Goal: Task Accomplishment & Management: Complete application form

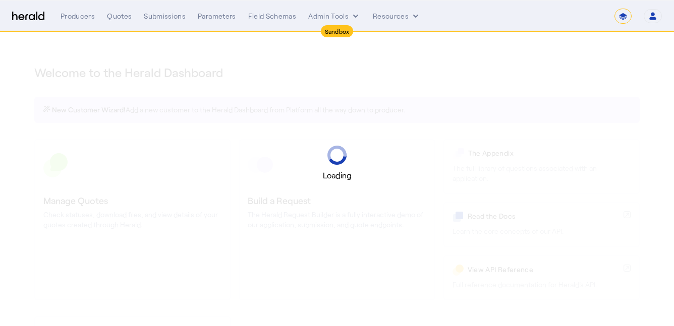
select select "*******"
select select "pfm_2v8p_herald_api"
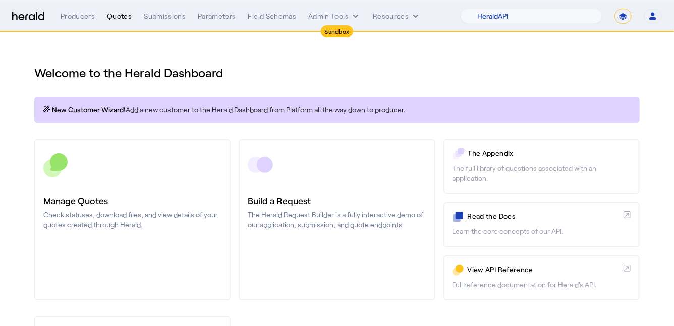
click at [121, 16] on div "Quotes" at bounding box center [119, 16] width 25 height 10
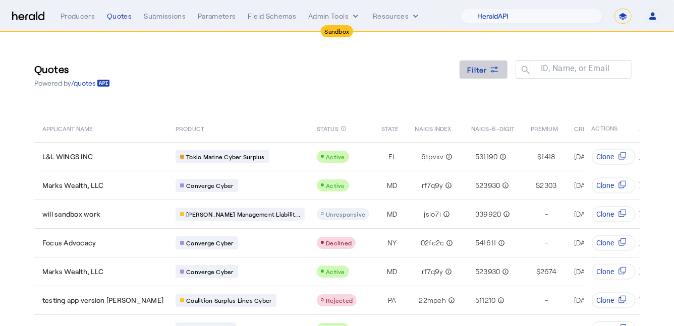
click at [488, 78] on span at bounding box center [483, 69] width 48 height 24
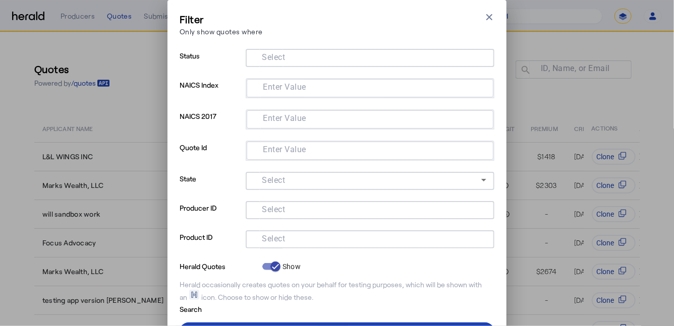
click at [302, 244] on div at bounding box center [370, 239] width 232 height 18
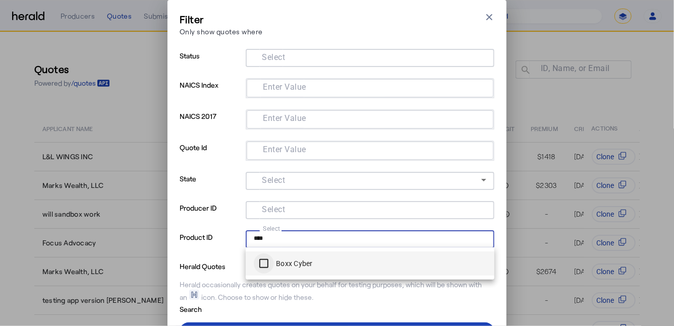
type input "****"
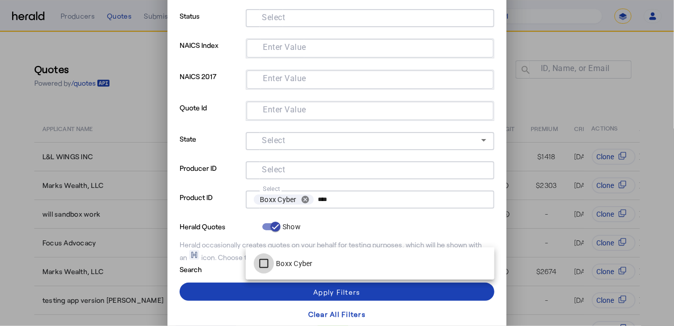
scroll to position [47, 0]
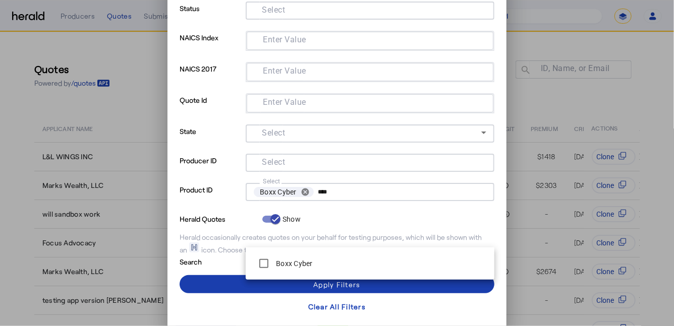
click at [224, 281] on span at bounding box center [337, 284] width 315 height 24
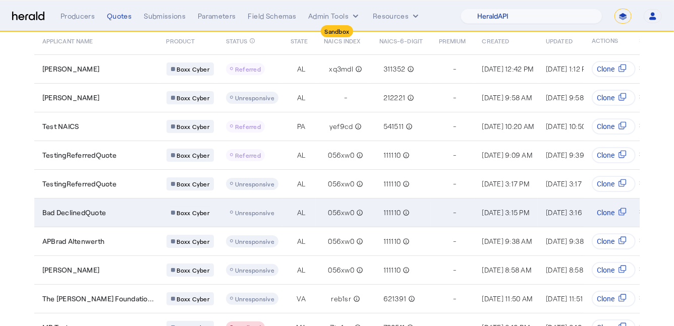
scroll to position [130, 0]
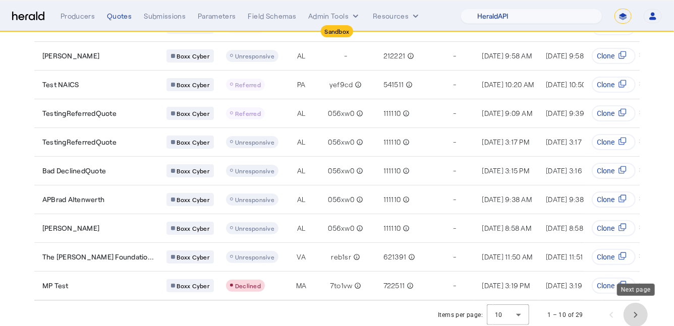
click at [630, 307] on span "Next page" at bounding box center [635, 315] width 24 height 24
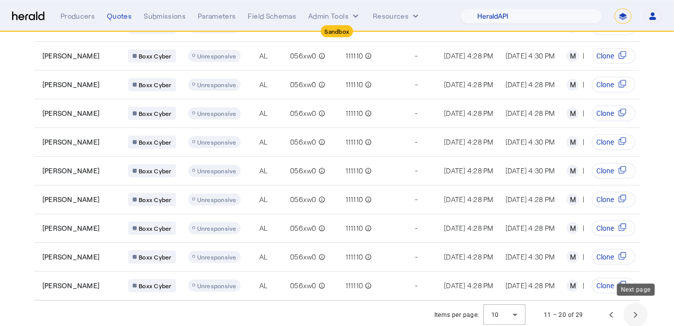
click at [630, 307] on span "Next page" at bounding box center [635, 315] width 24 height 24
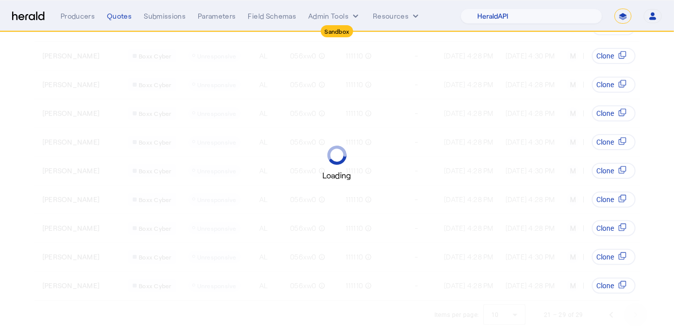
scroll to position [101, 0]
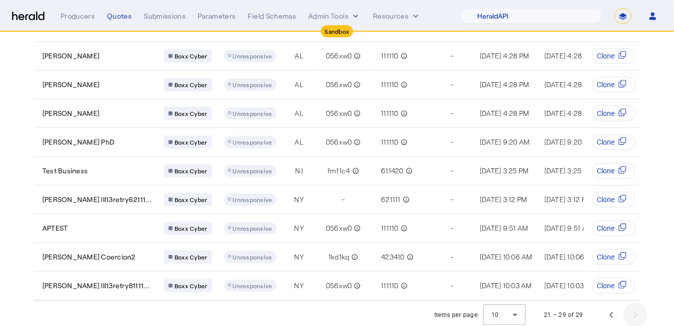
click at [630, 307] on div "21 – 29 of 29" at bounding box center [589, 315] width 116 height 24
click at [630, 313] on div "21 – 29 of 29" at bounding box center [589, 315] width 116 height 24
click at [600, 306] on span "Previous page" at bounding box center [611, 315] width 24 height 24
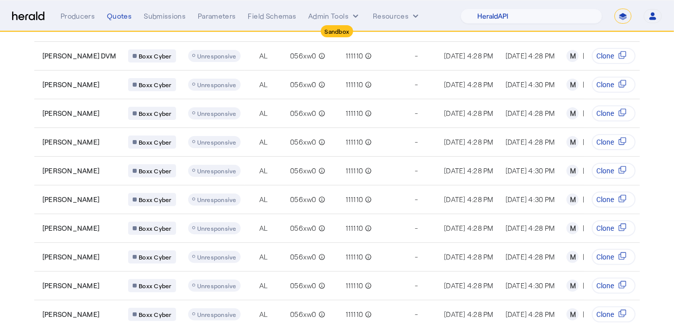
click at [600, 307] on button "Clone" at bounding box center [614, 315] width 44 height 16
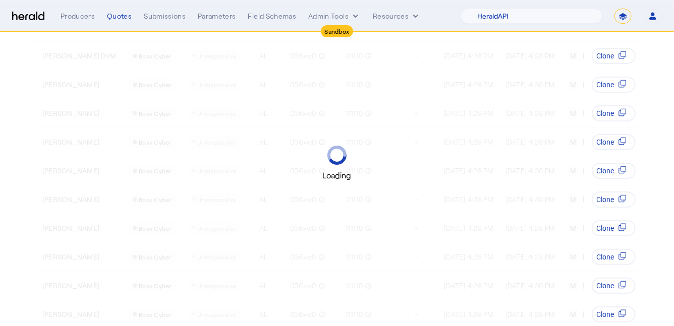
scroll to position [0, 0]
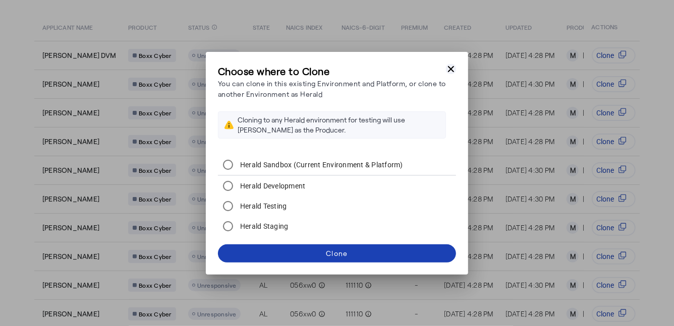
click at [455, 72] on icon "button" at bounding box center [451, 69] width 10 height 10
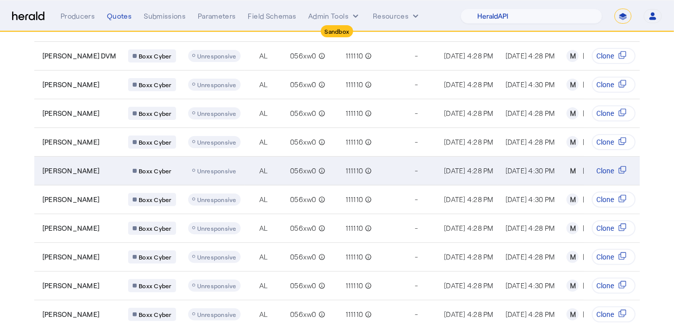
scroll to position [130, 0]
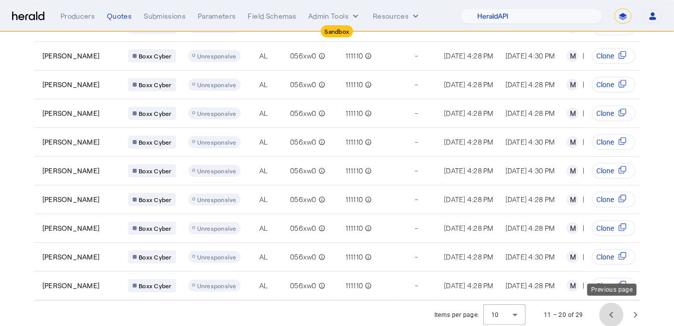
click at [605, 312] on span "Previous page" at bounding box center [611, 315] width 24 height 24
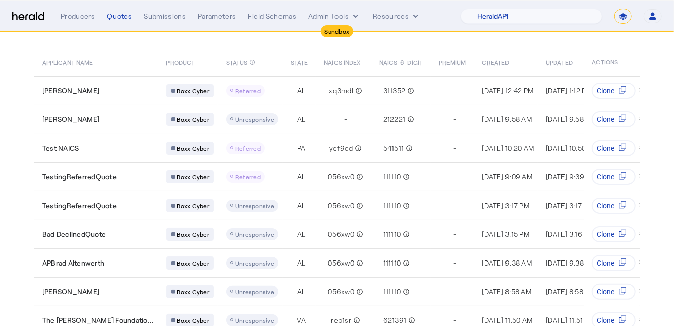
scroll to position [0, 0]
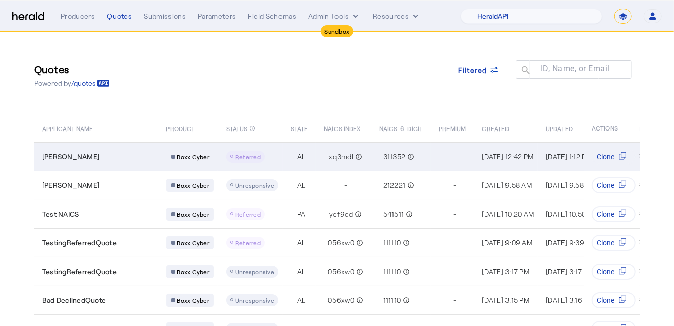
click at [267, 159] on div "Referred" at bounding box center [252, 157] width 52 height 12
click at [135, 161] on td "Erin Kulas" at bounding box center [96, 156] width 124 height 29
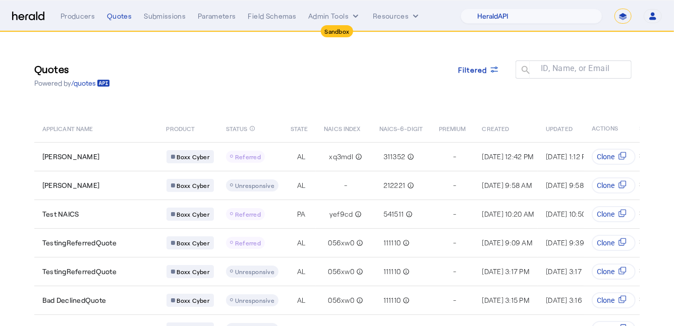
click at [623, 17] on select "**********" at bounding box center [622, 16] width 17 height 15
select select "**********"
click at [614, 9] on select "**********" at bounding box center [622, 16] width 17 height 15
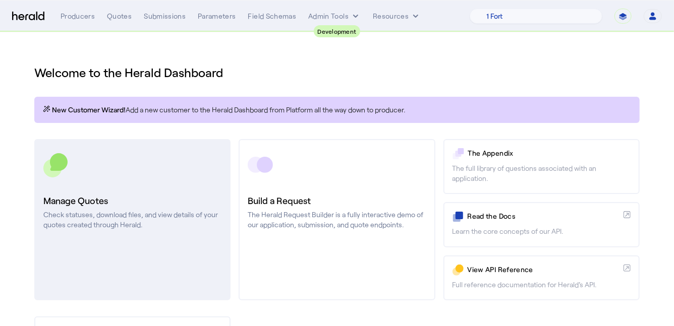
click at [95, 193] on link "Manage Quotes Check statuses, download files, and view details of your quotes c…" at bounding box center [132, 219] width 196 height 161
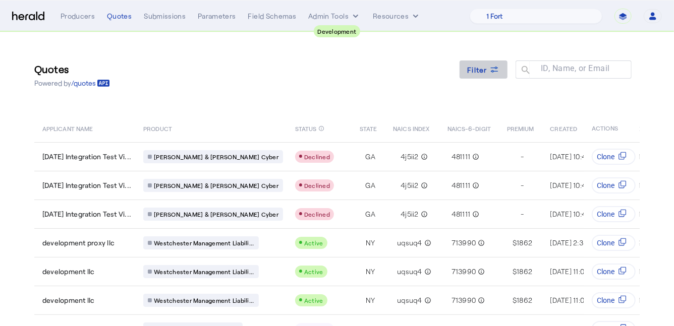
click at [487, 70] on span "Filter" at bounding box center [477, 70] width 20 height 11
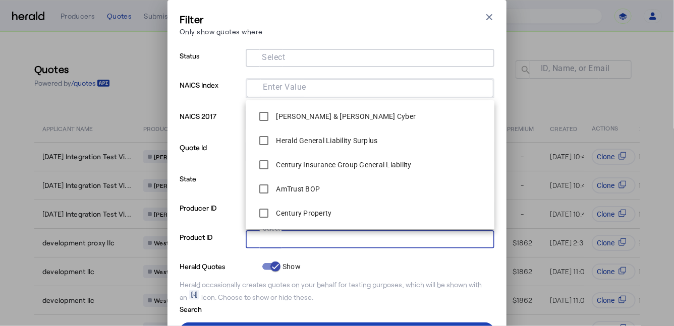
click at [309, 239] on input "Select" at bounding box center [368, 238] width 228 height 12
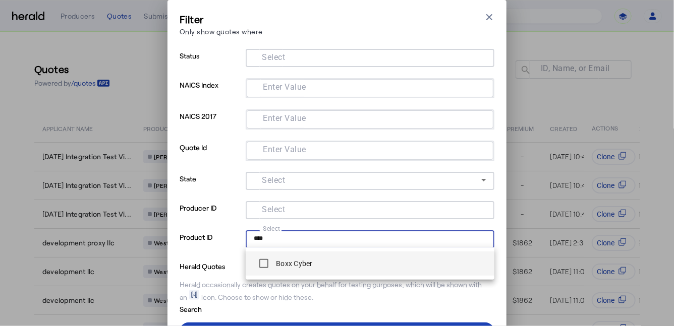
type input "****"
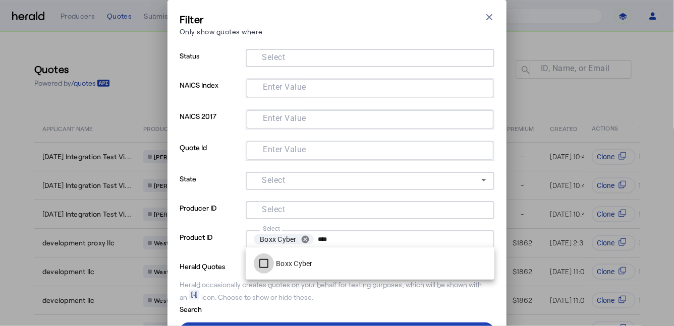
scroll to position [39, 0]
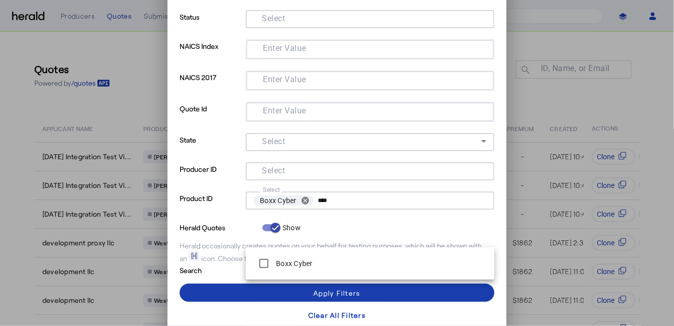
click at [219, 288] on span at bounding box center [337, 293] width 315 height 24
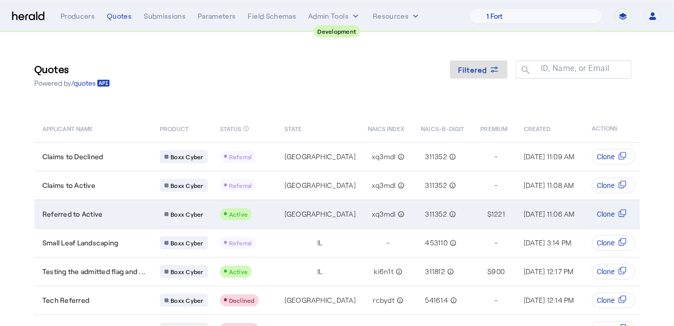
click at [124, 215] on div "Referred to Active" at bounding box center [94, 214] width 105 height 10
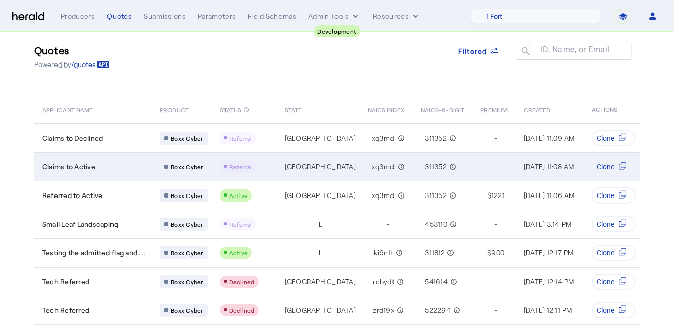
click at [125, 170] on div "Claims to Active" at bounding box center [94, 167] width 105 height 10
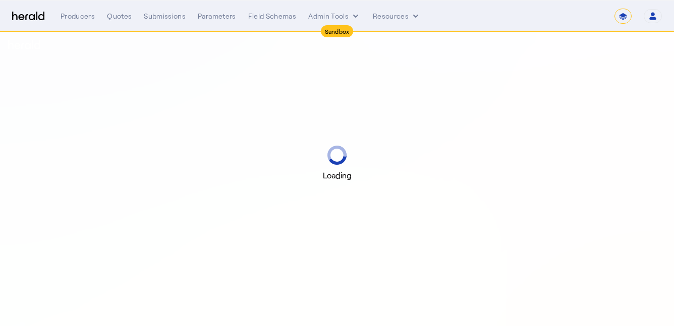
select select "*******"
select select "pfm_2v8p_herald_api"
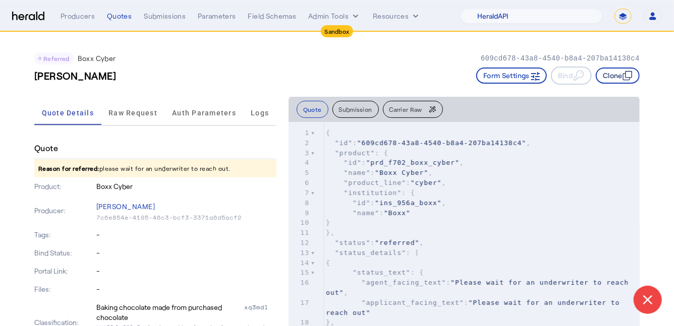
click at [608, 78] on button "Clone" at bounding box center [618, 76] width 44 height 16
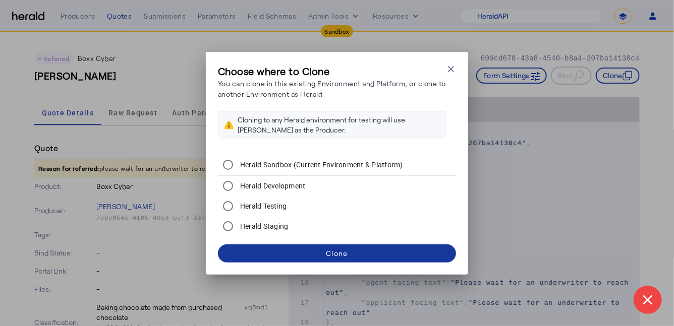
click at [330, 250] on div "Clone" at bounding box center [337, 253] width 22 height 11
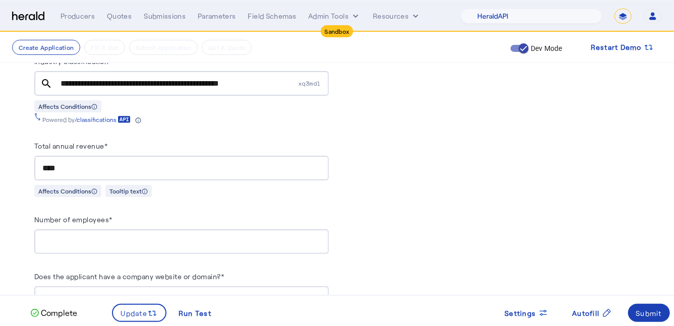
scroll to position [593, 0]
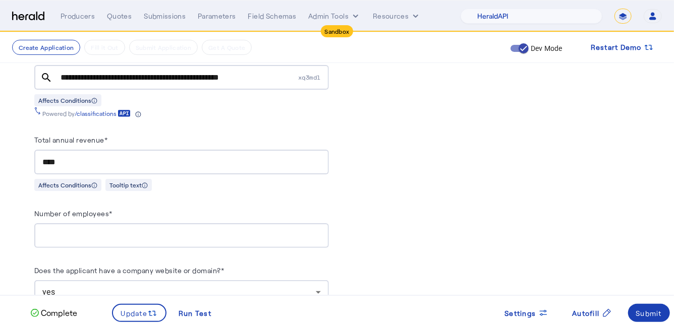
click at [130, 161] on input "****" at bounding box center [181, 162] width 278 height 12
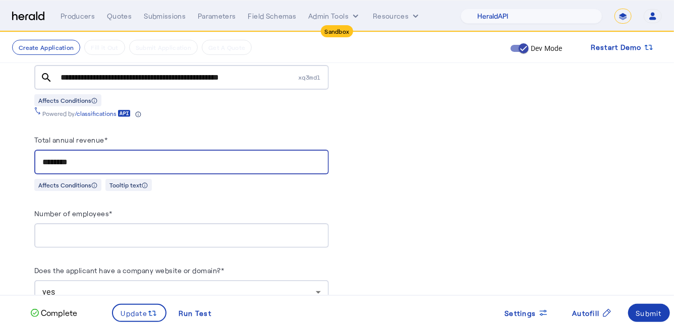
type input "********"
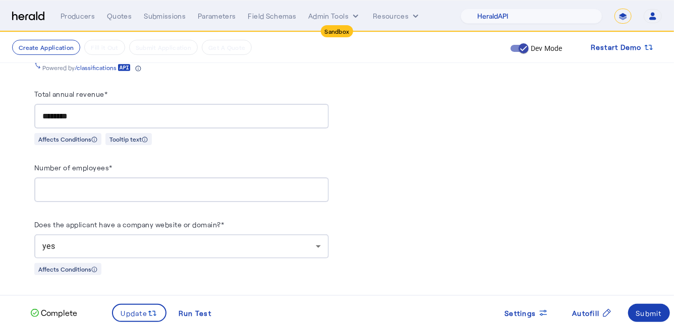
scroll to position [650, 0]
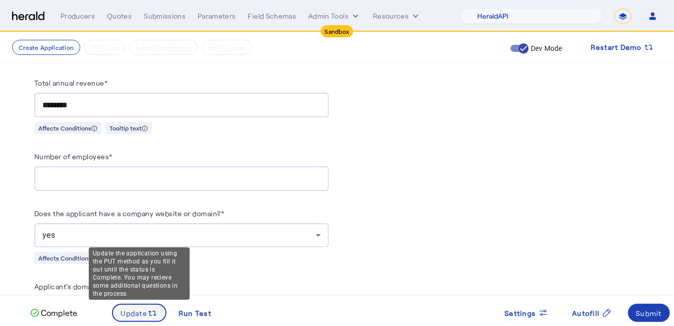
click at [135, 314] on span "Update" at bounding box center [134, 313] width 27 height 11
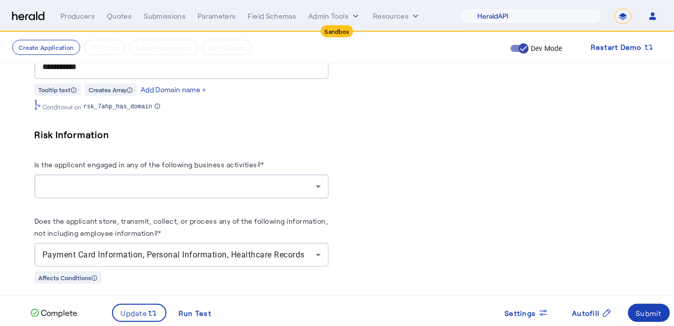
scroll to position [893, 0]
click at [167, 182] on div at bounding box center [178, 186] width 273 height 12
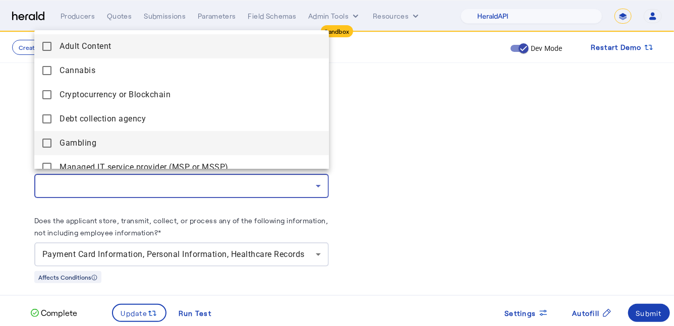
scroll to position [111, 0]
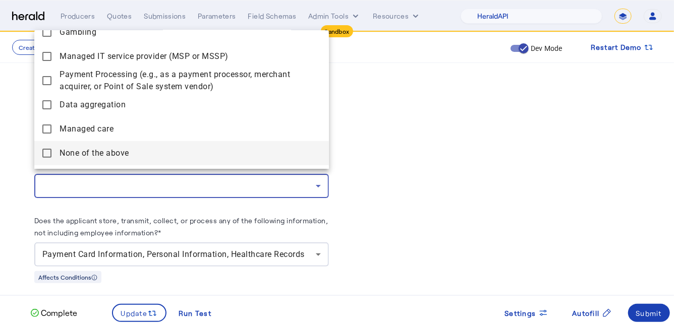
click at [150, 150] on span "None of the above" at bounding box center [190, 153] width 261 height 12
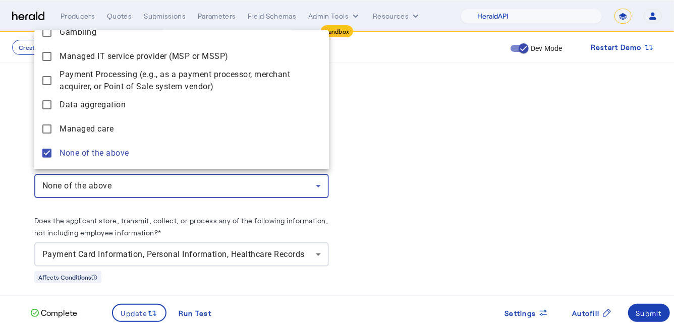
click at [9, 196] on div at bounding box center [337, 163] width 674 height 326
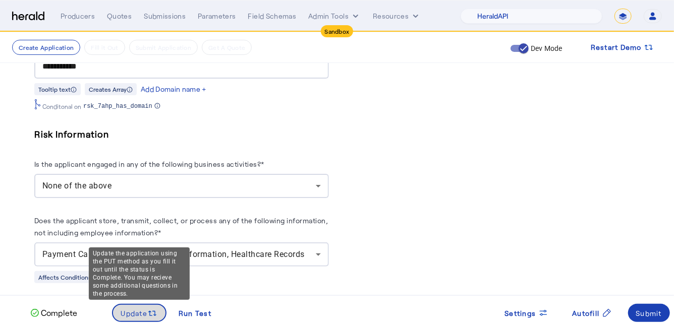
click at [135, 311] on span "Update" at bounding box center [134, 313] width 27 height 11
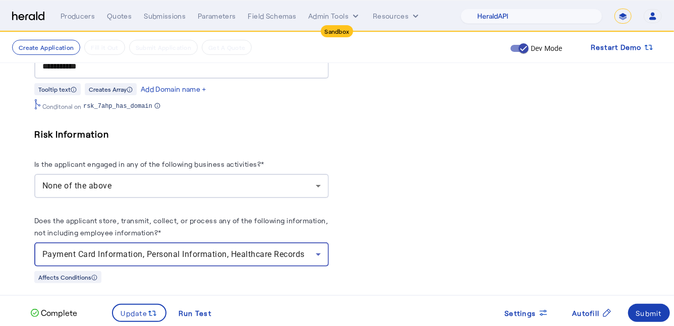
click at [273, 250] on span "Payment Card Information, Personal Information, Healthcare Records" at bounding box center [173, 255] width 262 height 10
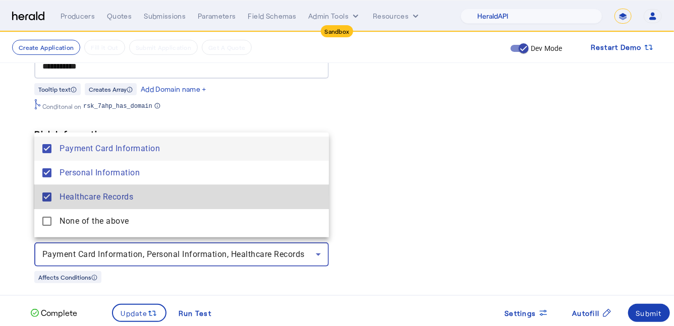
click at [150, 203] on span "Healthcare Records" at bounding box center [190, 197] width 261 height 12
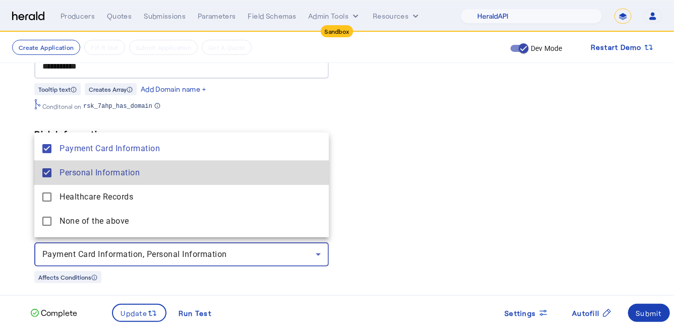
click at [150, 180] on Information "Personal Information" at bounding box center [181, 173] width 294 height 24
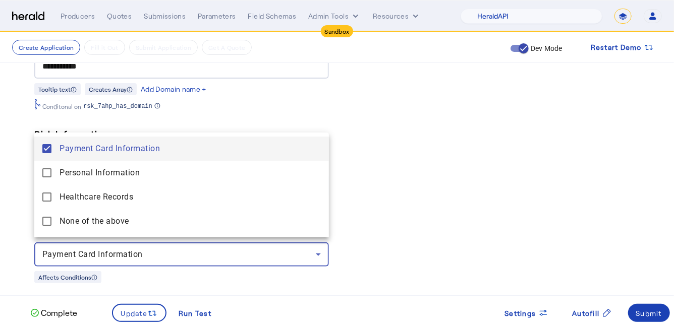
click at [153, 150] on span "Payment Card Information" at bounding box center [190, 149] width 261 height 12
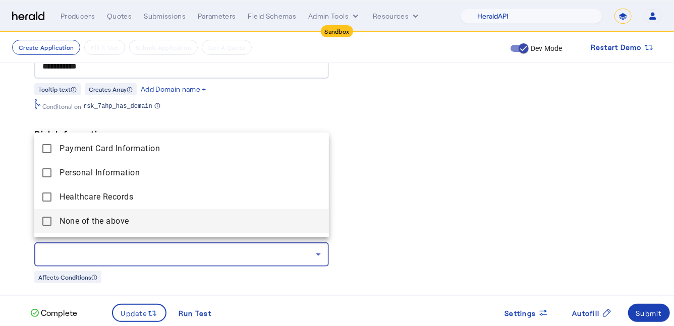
click at [116, 216] on span "None of the above" at bounding box center [190, 221] width 261 height 12
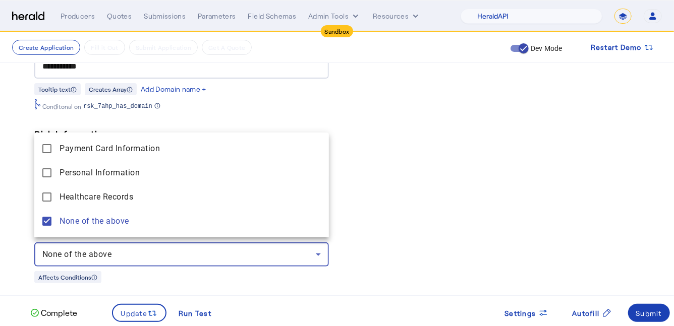
click at [142, 310] on div at bounding box center [337, 163] width 674 height 326
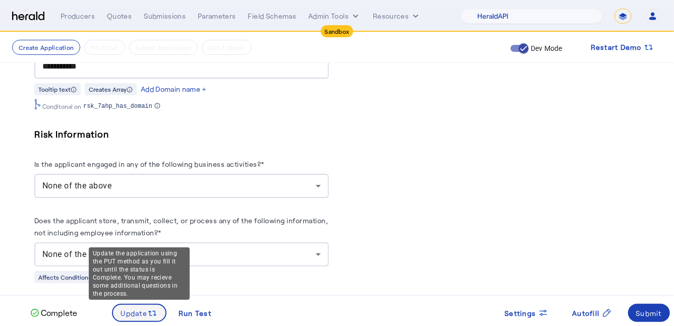
click at [155, 311] on icon at bounding box center [152, 314] width 10 height 10
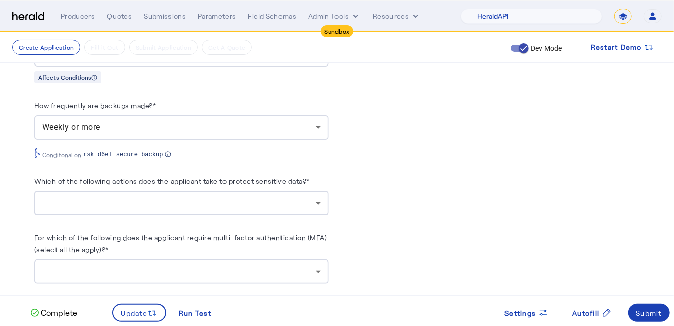
scroll to position [1247, 0]
click at [243, 208] on div at bounding box center [181, 203] width 278 height 24
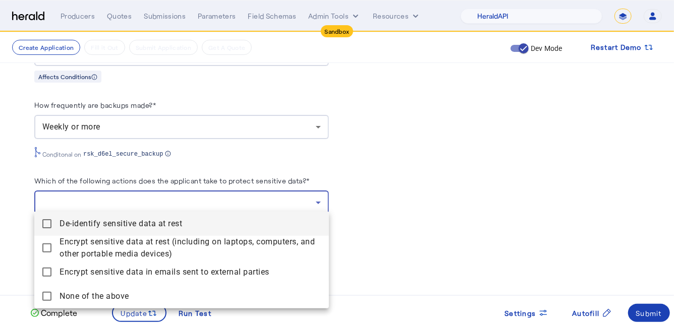
click at [404, 190] on div at bounding box center [337, 163] width 674 height 326
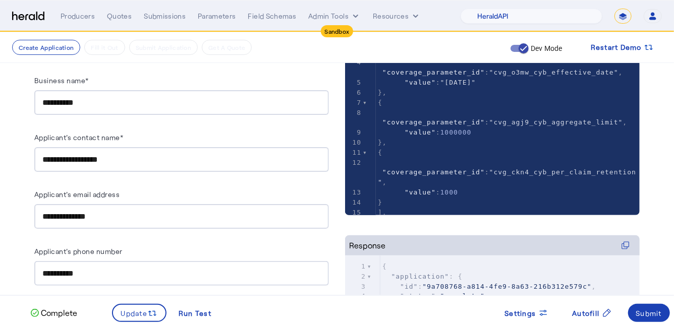
scroll to position [0, 0]
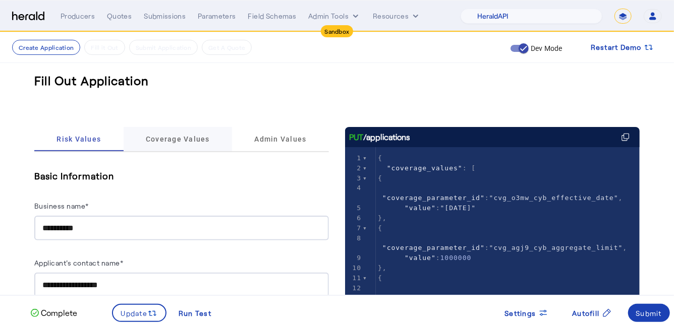
click at [173, 136] on span "Coverage Values" at bounding box center [178, 139] width 64 height 7
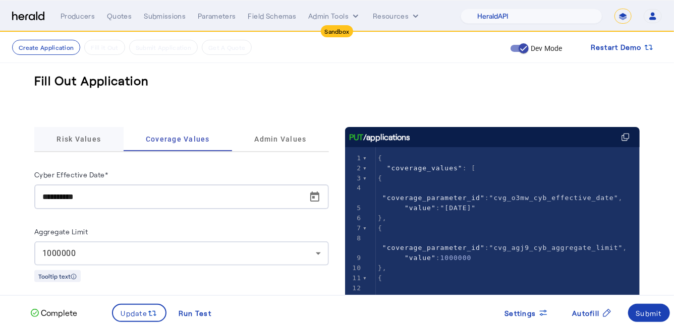
click at [91, 144] on span "Risk Values" at bounding box center [78, 139] width 44 height 24
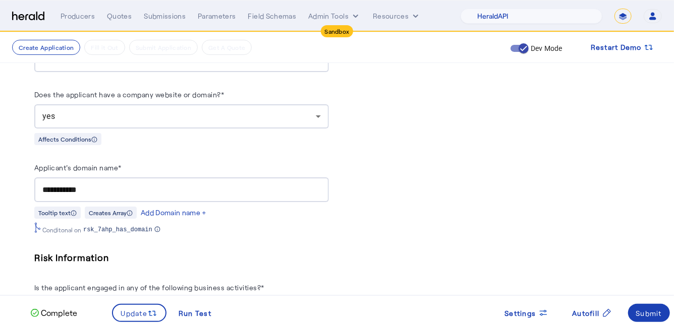
scroll to position [758, 0]
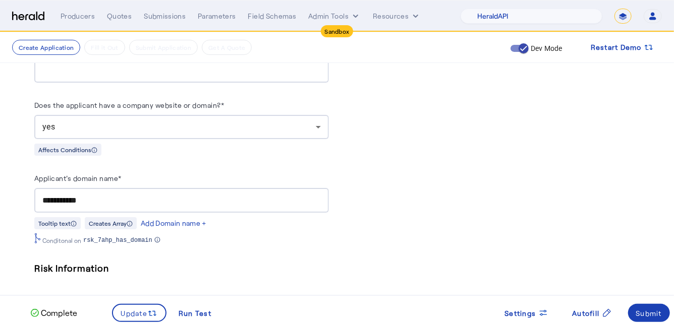
click at [125, 115] on div "yes" at bounding box center [181, 127] width 278 height 24
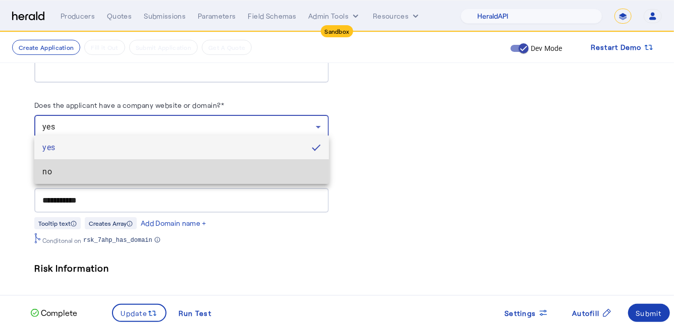
click at [121, 171] on span "no" at bounding box center [181, 172] width 278 height 12
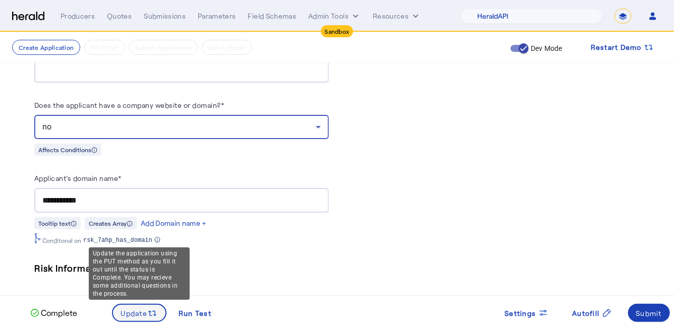
click at [134, 318] on span "Update" at bounding box center [134, 313] width 27 height 11
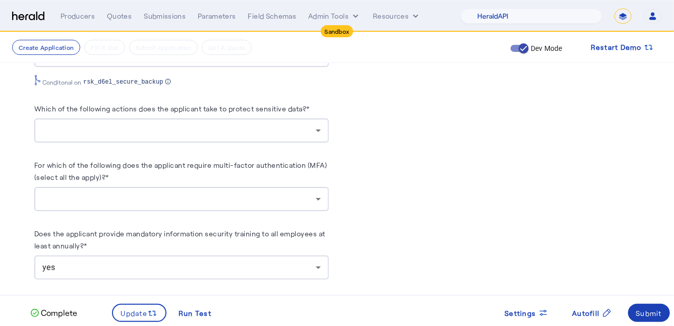
scroll to position [1230, 0]
click at [183, 139] on div "**********" at bounding box center [181, 172] width 294 height 2469
click at [178, 130] on div at bounding box center [178, 131] width 273 height 12
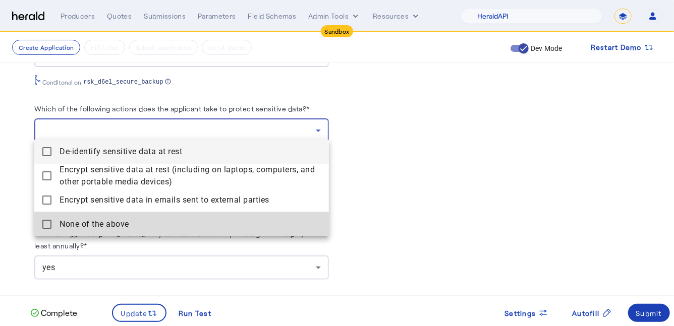
click at [145, 216] on above "None of the above" at bounding box center [181, 224] width 294 height 24
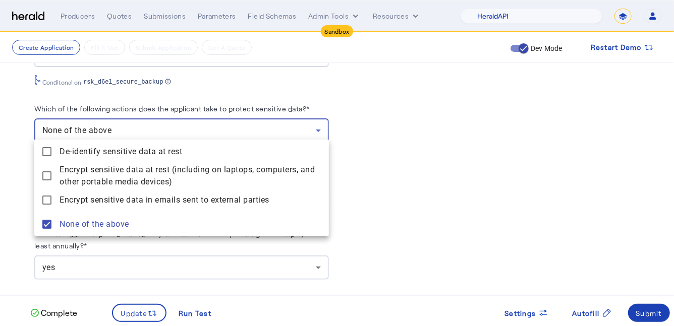
click at [431, 167] on div at bounding box center [337, 163] width 674 height 326
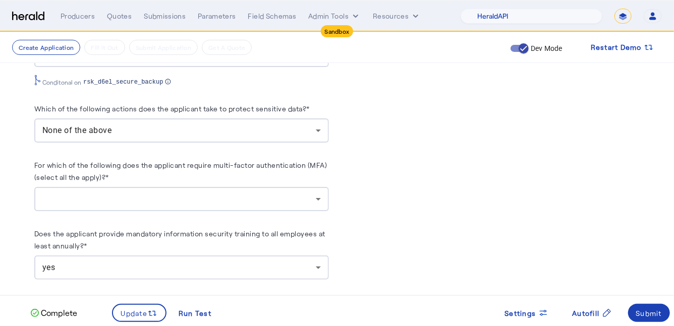
click at [205, 193] on div at bounding box center [178, 199] width 273 height 12
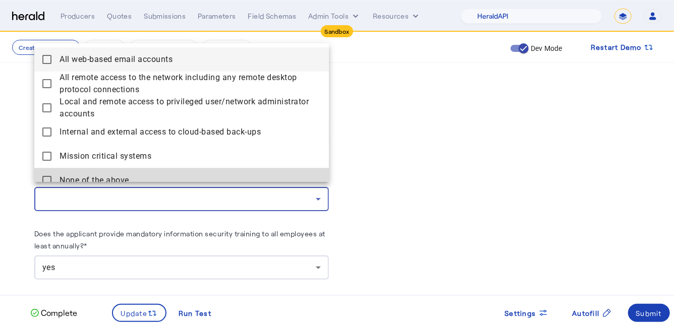
click at [184, 170] on above "None of the above" at bounding box center [181, 180] width 294 height 24
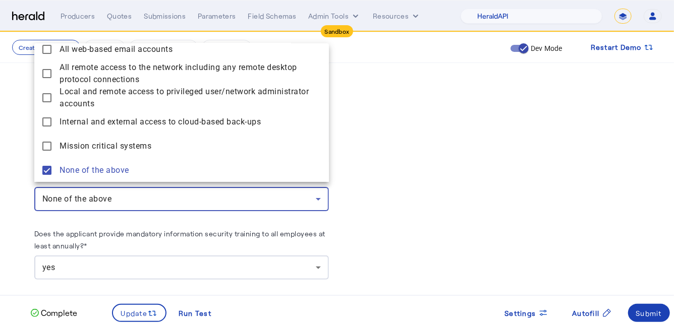
click at [20, 220] on div at bounding box center [337, 163] width 674 height 326
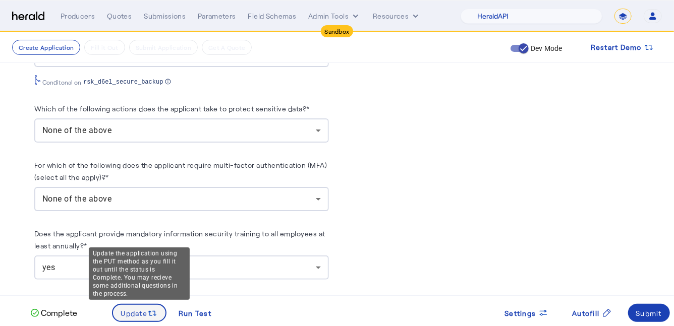
click at [142, 311] on span "Update" at bounding box center [134, 313] width 27 height 11
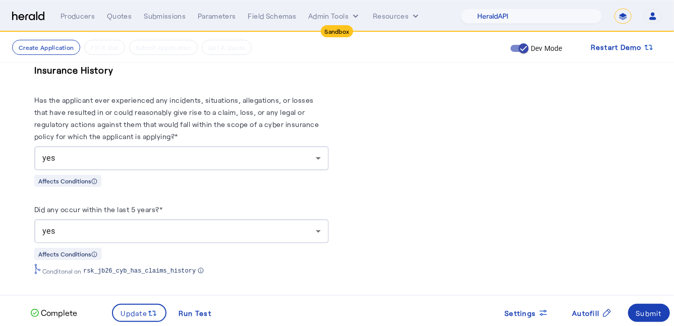
scroll to position [1837, 0]
click at [201, 153] on div "yes" at bounding box center [178, 159] width 273 height 12
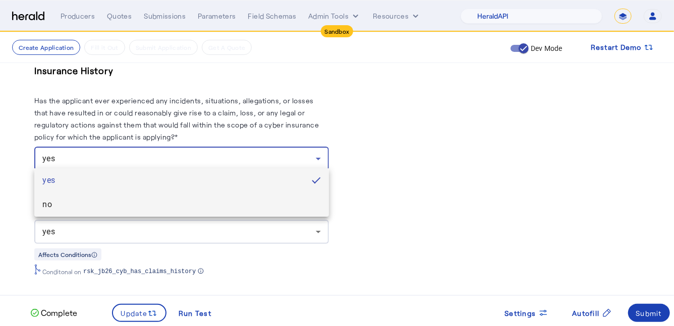
click at [167, 203] on span "no" at bounding box center [181, 205] width 278 height 12
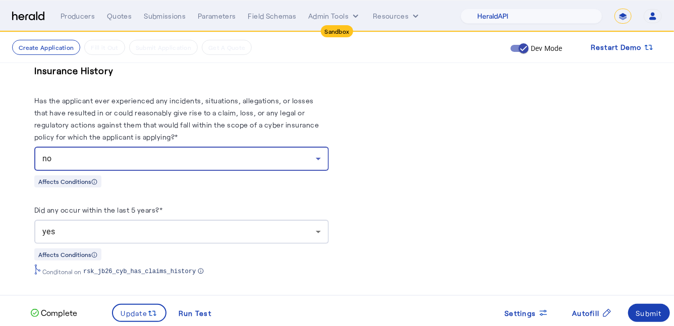
click at [156, 226] on div "yes" at bounding box center [178, 232] width 273 height 12
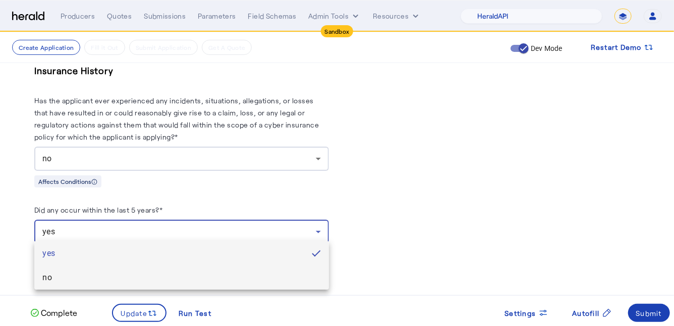
click at [135, 272] on span "no" at bounding box center [181, 278] width 278 height 12
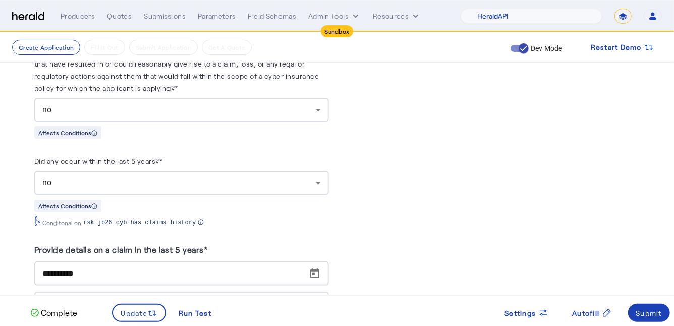
scroll to position [1887, 0]
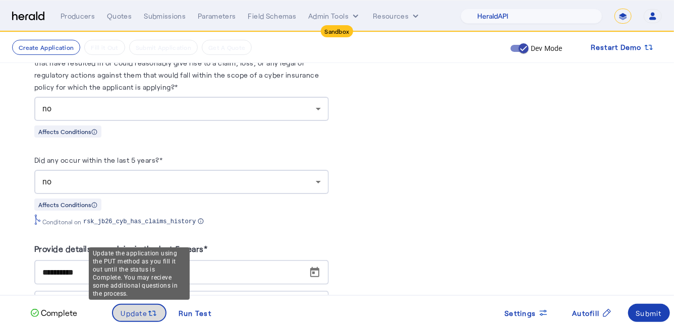
click at [138, 322] on span at bounding box center [139, 313] width 53 height 24
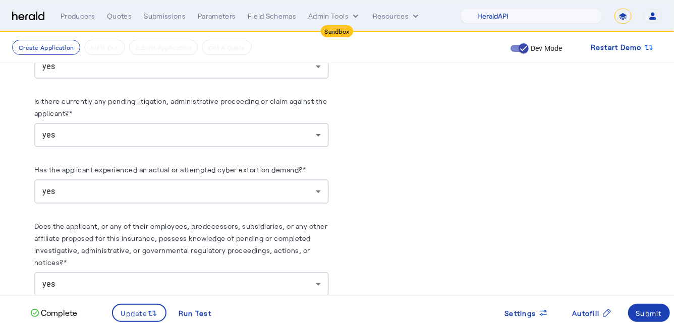
scroll to position [2117, 0]
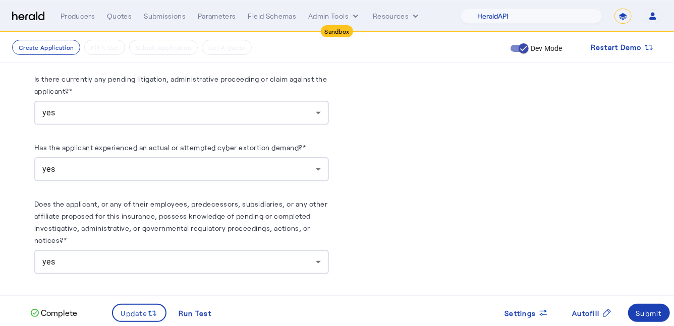
click at [234, 171] on div "yes" at bounding box center [181, 169] width 278 height 24
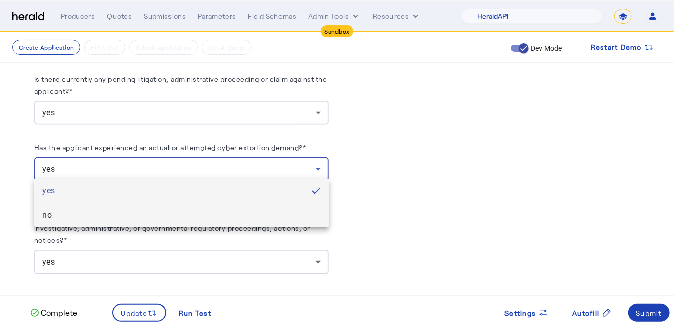
click at [191, 215] on span "no" at bounding box center [181, 215] width 278 height 12
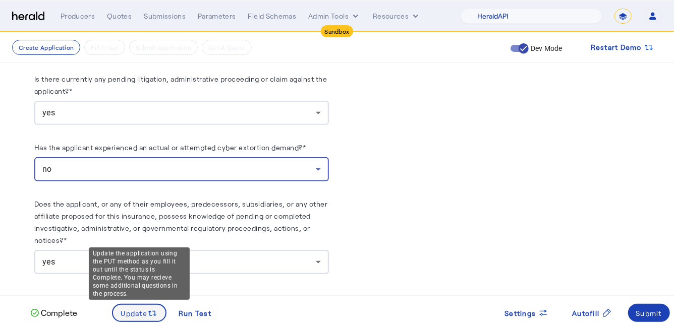
click at [152, 319] on span at bounding box center [139, 313] width 53 height 24
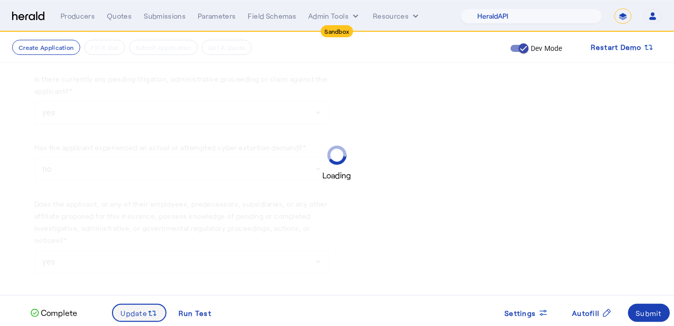
scroll to position [0, 0]
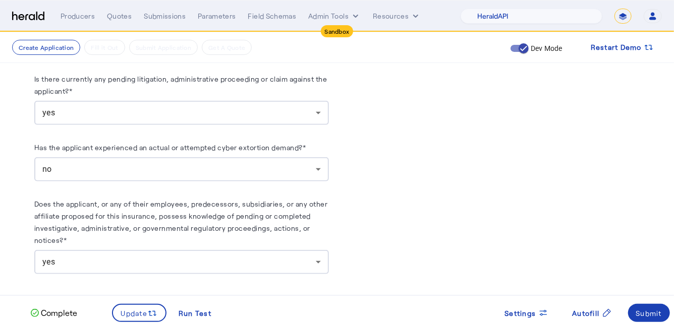
click at [226, 94] on herald-label "Is there currently any pending litigation, administrative proceeding or claim a…" at bounding box center [181, 87] width 294 height 28
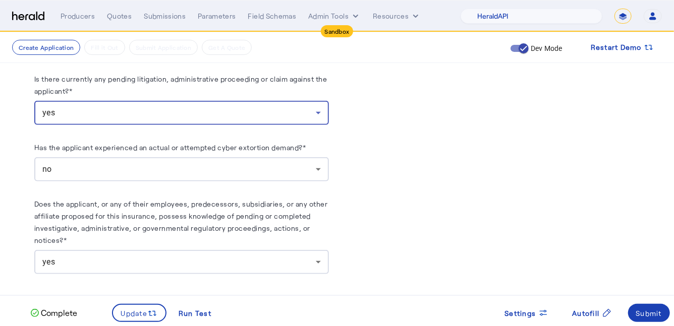
click at [218, 108] on div "yes" at bounding box center [178, 113] width 273 height 12
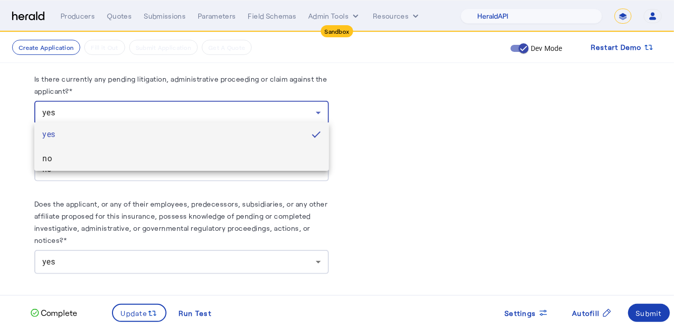
click at [178, 164] on span "no" at bounding box center [181, 159] width 278 height 12
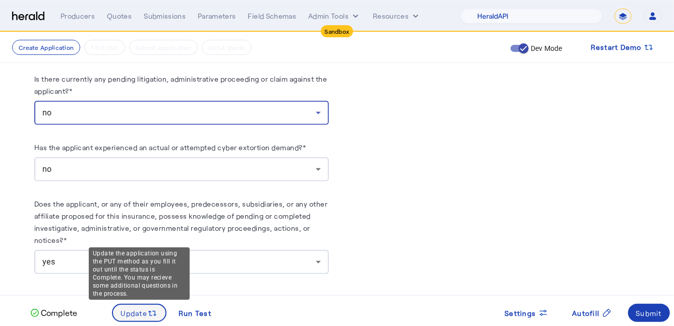
click at [139, 312] on span "Update" at bounding box center [134, 313] width 27 height 11
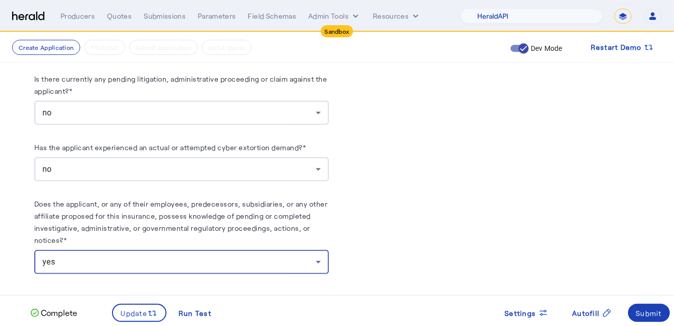
click at [243, 257] on div "yes" at bounding box center [178, 262] width 273 height 12
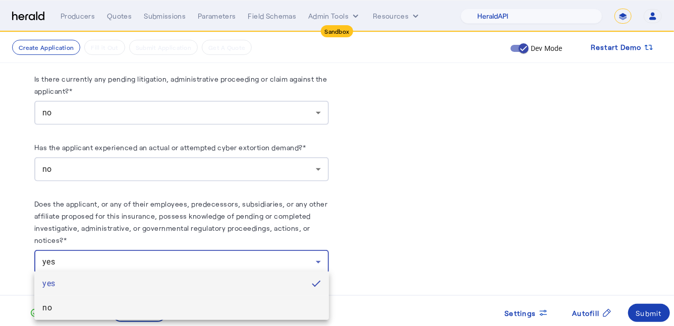
click at [221, 300] on mat-option "no" at bounding box center [181, 308] width 294 height 24
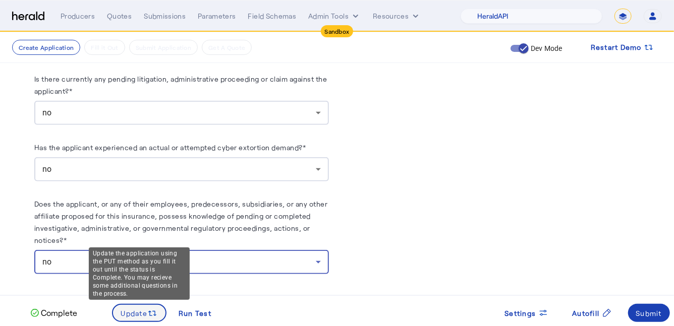
click at [137, 309] on span "Update" at bounding box center [134, 313] width 27 height 11
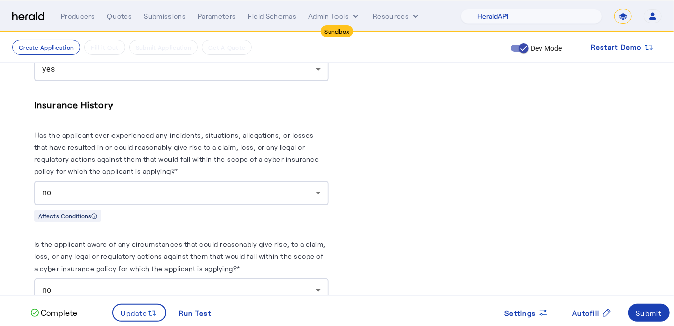
scroll to position [1800, 0]
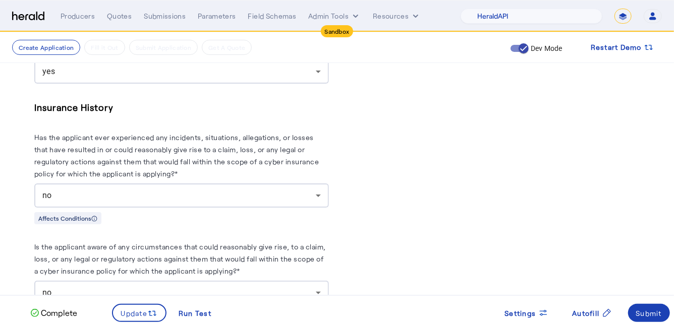
click at [205, 190] on div "no" at bounding box center [178, 196] width 273 height 12
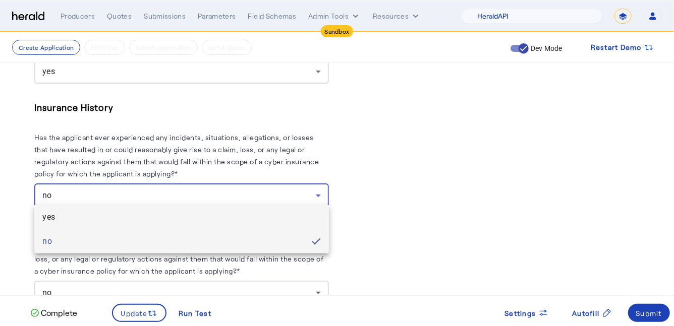
click at [201, 215] on span "yes" at bounding box center [181, 217] width 278 height 12
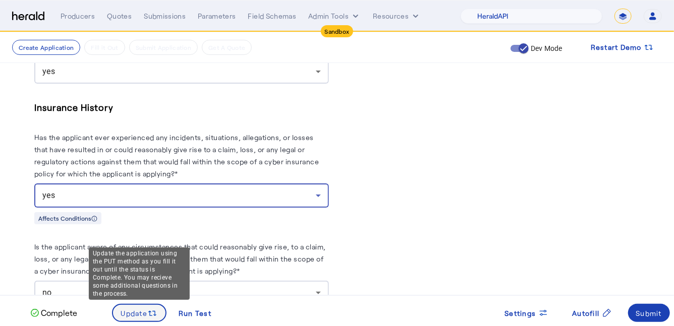
click at [143, 312] on span "Update" at bounding box center [134, 313] width 27 height 11
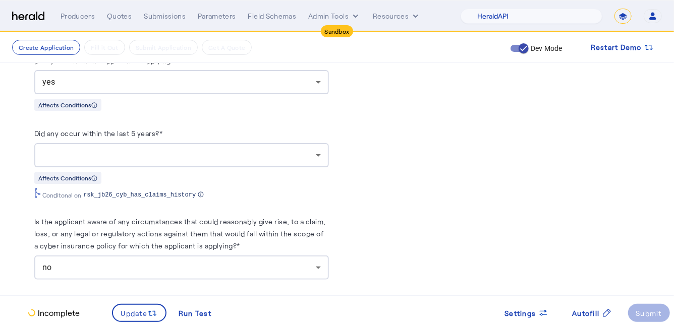
scroll to position [1943, 0]
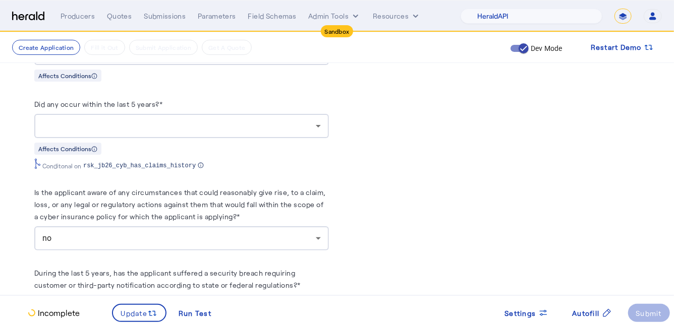
click at [175, 131] on div at bounding box center [181, 126] width 278 height 24
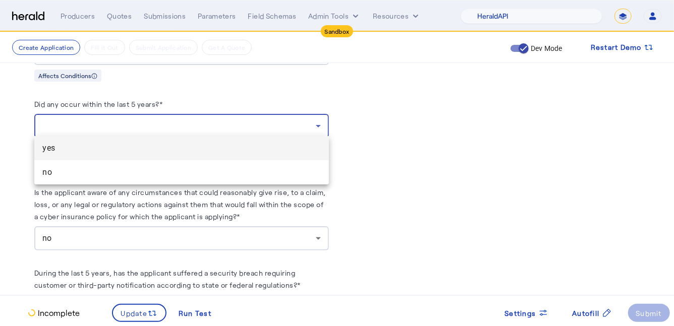
click at [162, 153] on span "yes" at bounding box center [181, 148] width 278 height 12
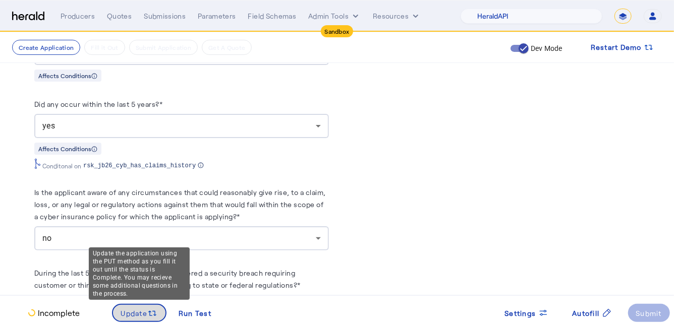
click at [136, 311] on span "Update" at bounding box center [134, 313] width 27 height 11
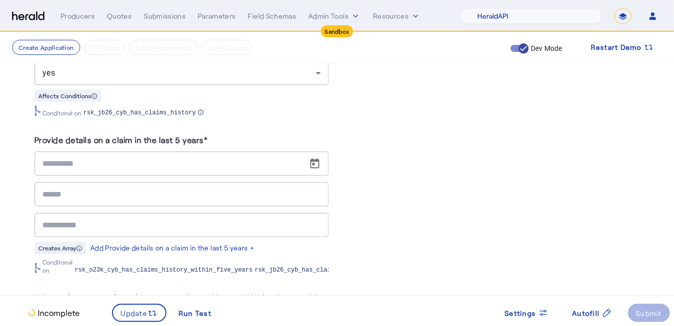
scroll to position [2015, 0]
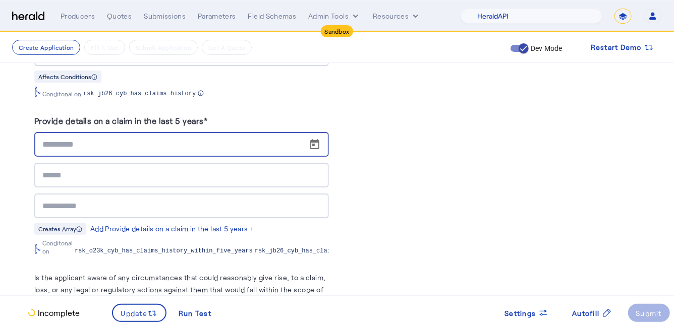
click at [157, 139] on input at bounding box center [184, 145] width 284 height 12
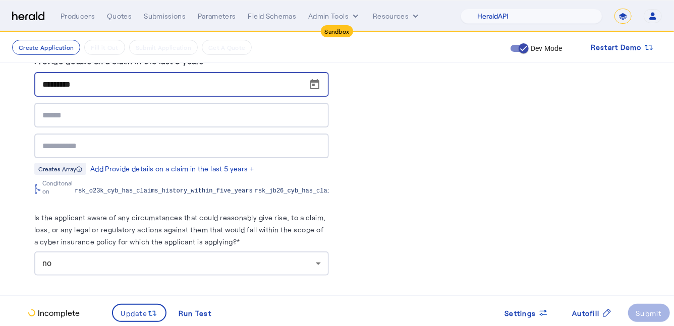
scroll to position [2075, 0]
type input "*********"
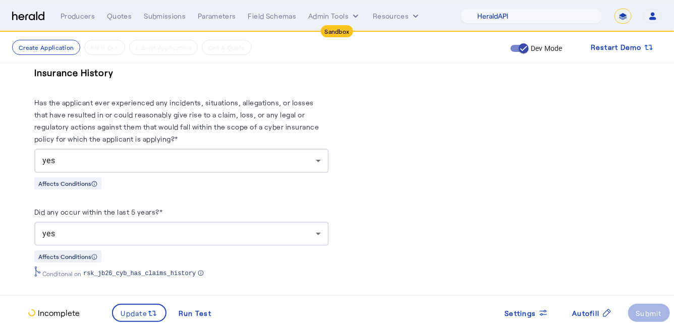
scroll to position [1840, 0]
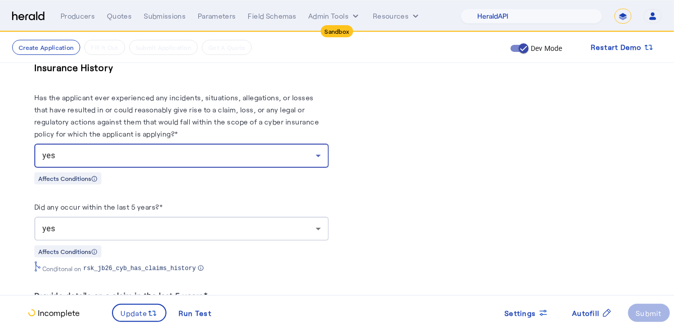
click at [286, 150] on div "yes" at bounding box center [178, 156] width 273 height 12
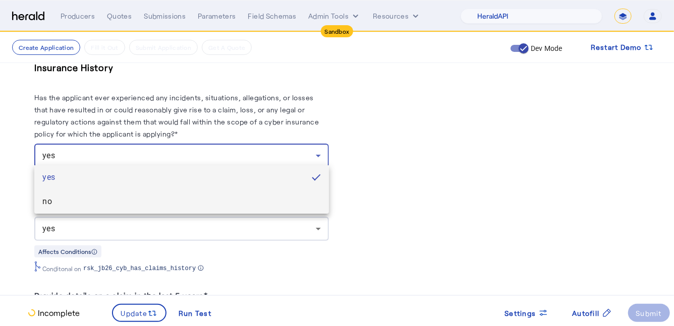
click at [236, 205] on span "no" at bounding box center [181, 202] width 278 height 12
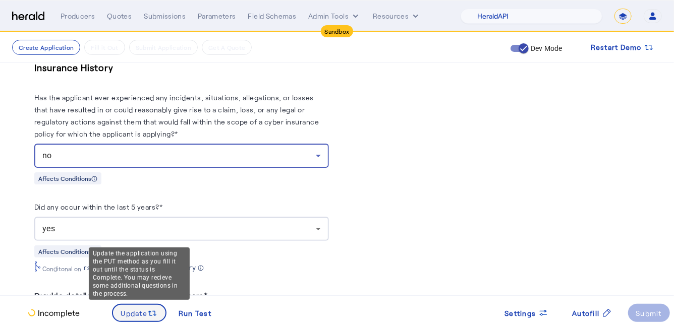
click at [138, 311] on span "Update" at bounding box center [134, 313] width 27 height 11
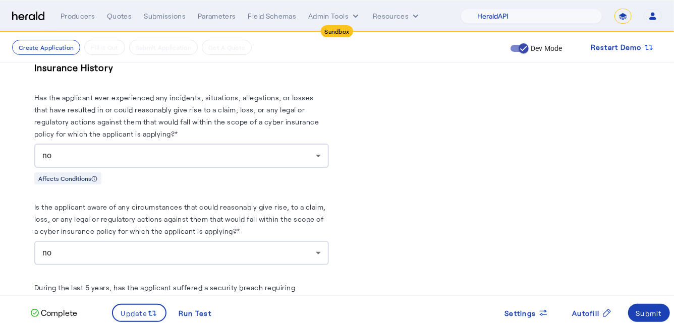
scroll to position [1854, 0]
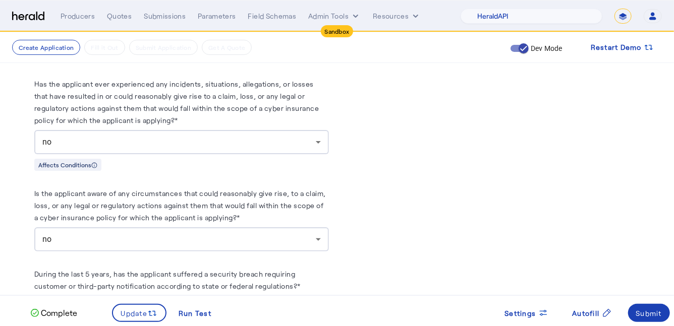
click at [204, 233] on div "no" at bounding box center [178, 239] width 273 height 12
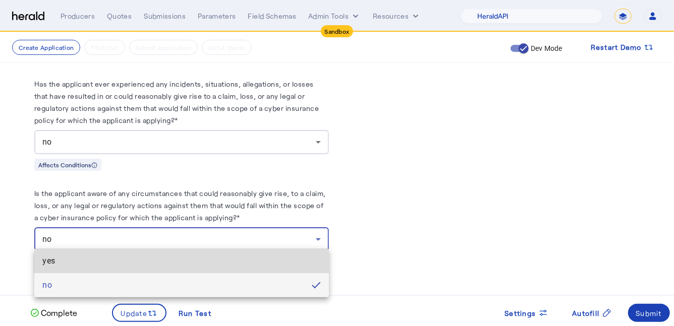
click at [184, 268] on mat-option "yes" at bounding box center [181, 261] width 294 height 24
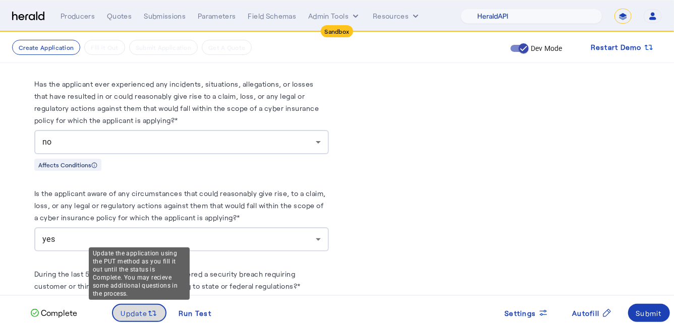
click at [140, 308] on span "Update" at bounding box center [134, 313] width 27 height 11
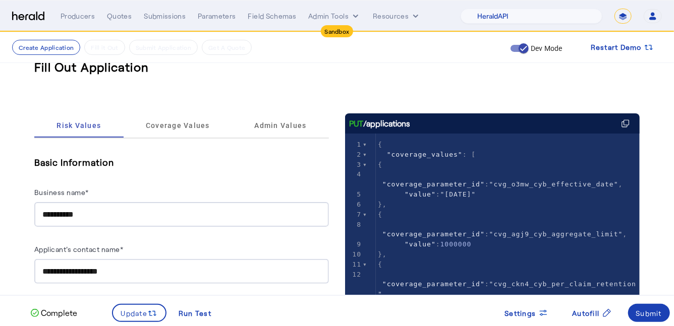
scroll to position [0, 0]
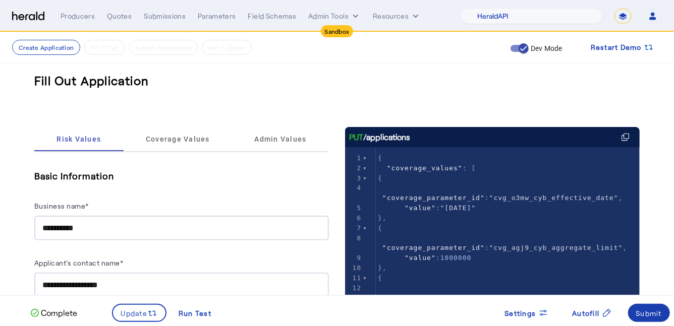
click at [658, 309] on div "Submit" at bounding box center [649, 313] width 26 height 11
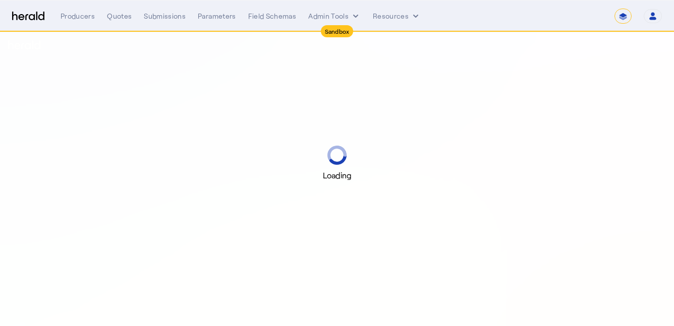
select select "*******"
select select "pfm_2v8p_herald_api"
select select "*******"
select select "pfm_2v8p_herald_api"
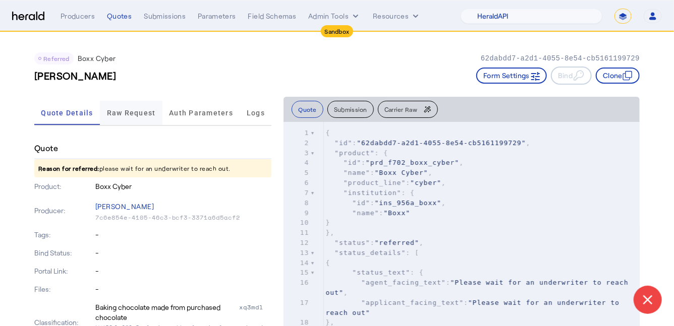
click at [140, 109] on span "Raw Request" at bounding box center [131, 112] width 49 height 7
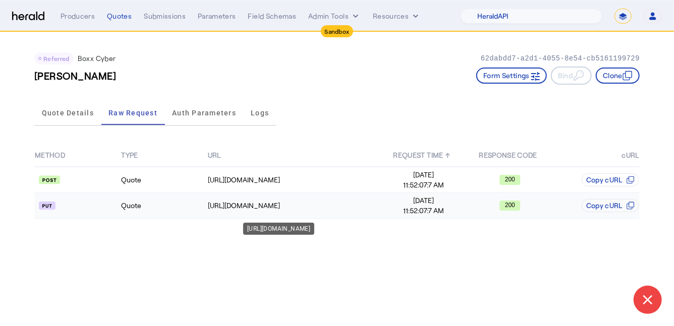
click at [233, 198] on td "[URL][DOMAIN_NAME]" at bounding box center [293, 206] width 173 height 26
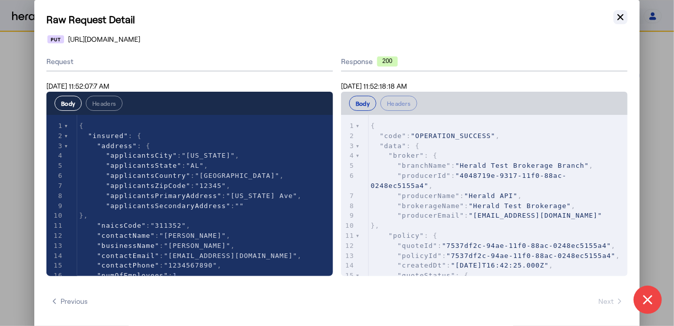
click at [626, 12] on button "Close modal" at bounding box center [620, 17] width 14 height 14
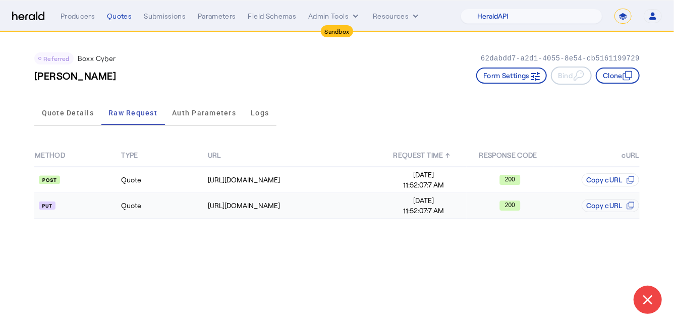
click at [167, 201] on td "Quote" at bounding box center [164, 206] width 86 height 26
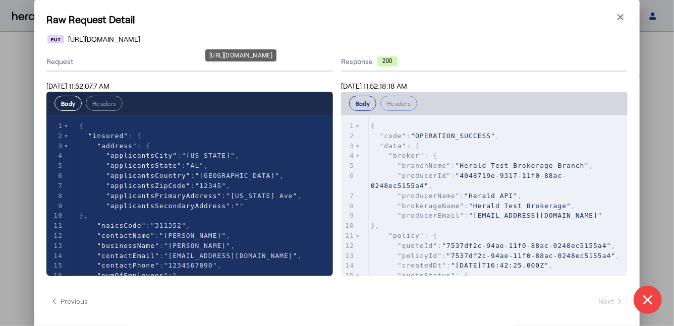
drag, startPoint x: 444, startPoint y: 40, endPoint x: 310, endPoint y: 41, distance: 134.6
click at [310, 41] on div "https://cauat-mkt-api-piboxx.boxxinsurance.com/broker/api/v1/submission/7537df2…" at bounding box center [337, 39] width 580 height 10
copy span "7537df2c-94ae-11f0-88ac-0248ec5155a4"
type textarea "**********"
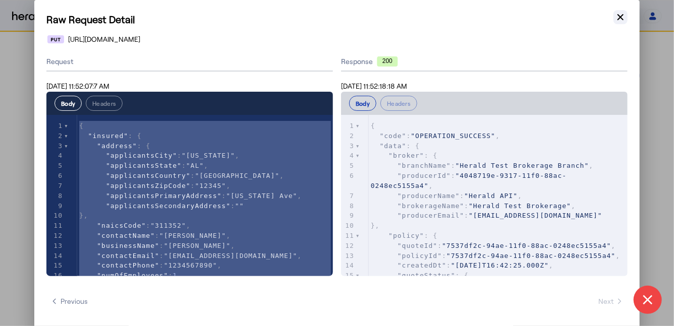
click at [626, 20] on button "Close modal" at bounding box center [620, 17] width 14 height 14
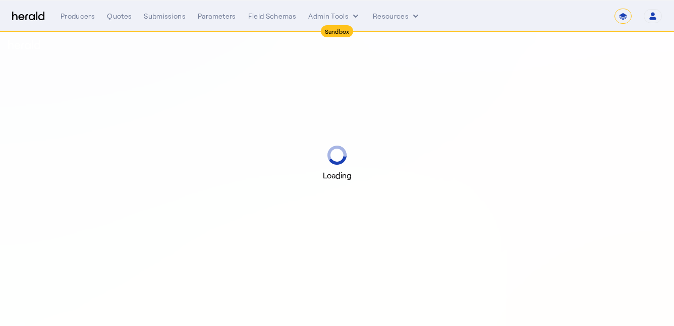
select select "*******"
select select "pfm_2v8p_herald_api"
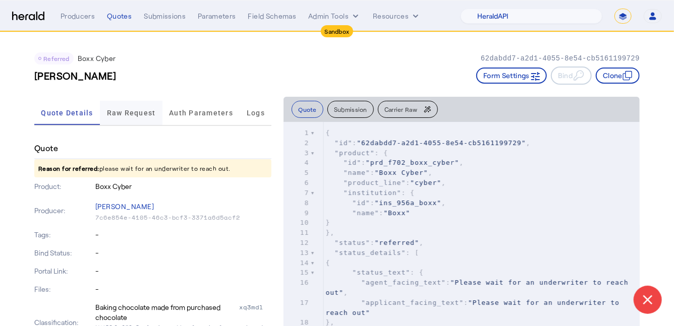
click at [130, 119] on span "Raw Request" at bounding box center [131, 113] width 49 height 24
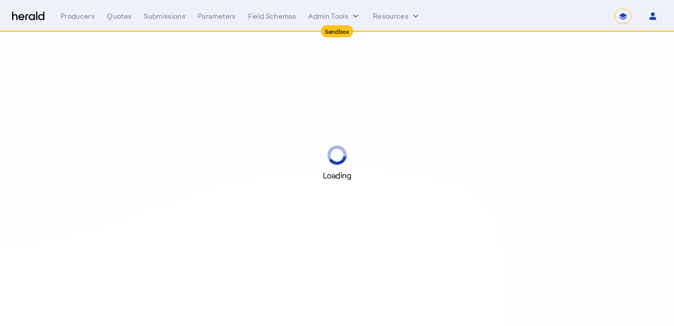
select select "*******"
select select "pfm_2v8p_herald_api"
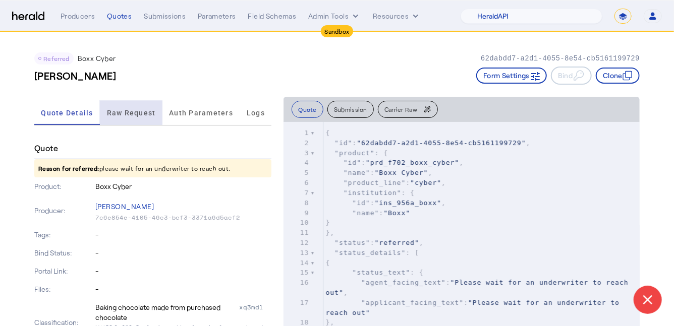
click at [131, 109] on span "Raw Request" at bounding box center [131, 112] width 49 height 7
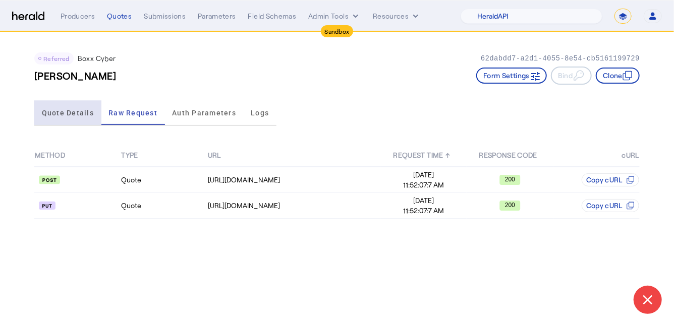
click at [77, 112] on span "Quote Details" at bounding box center [68, 112] width 52 height 7
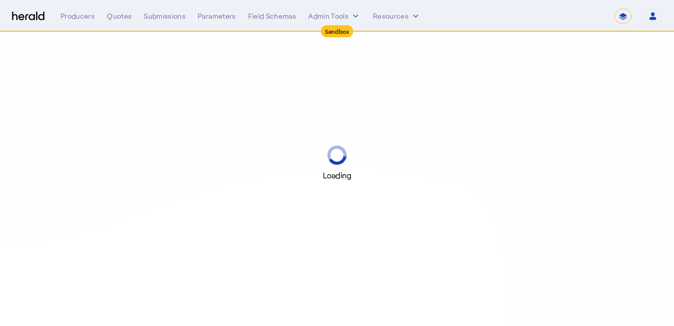
select select "*******"
select select "pfm_2v8p_herald_api"
select select "*******"
select select "pfm_2v8p_herald_api"
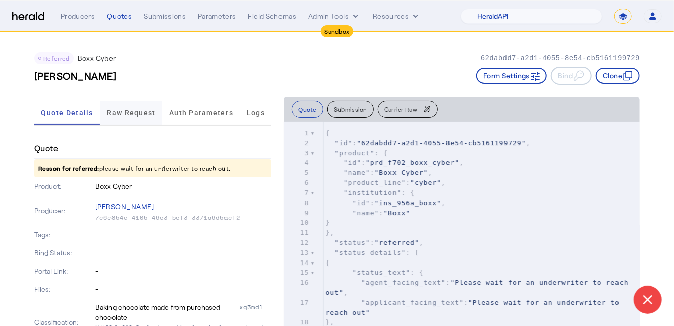
click at [132, 113] on span "Raw Request" at bounding box center [131, 112] width 49 height 7
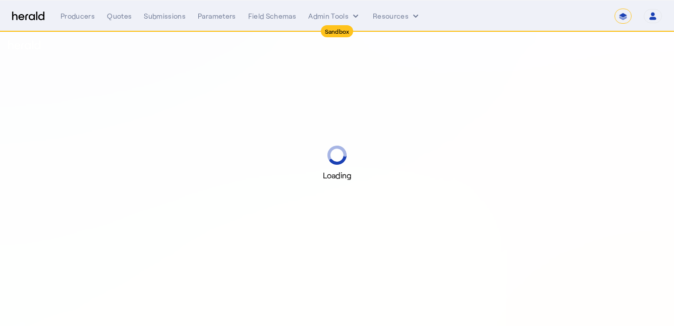
select select "*******"
select select "pfm_2v8p_herald_api"
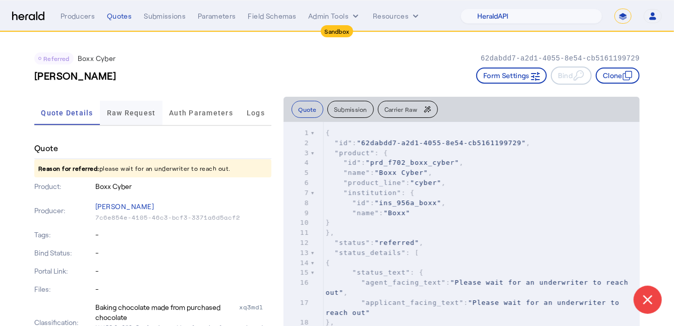
click at [147, 107] on span "Raw Request" at bounding box center [131, 113] width 49 height 24
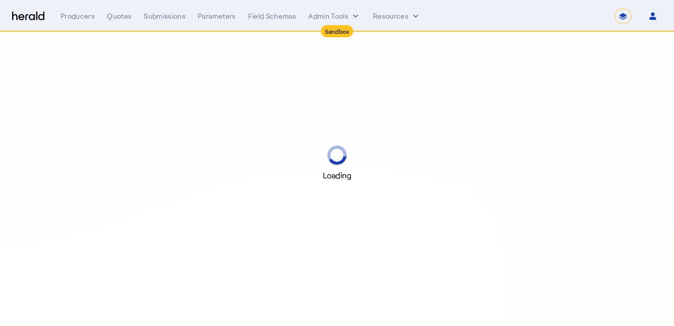
select select "*******"
select select "pfm_2v8p_herald_api"
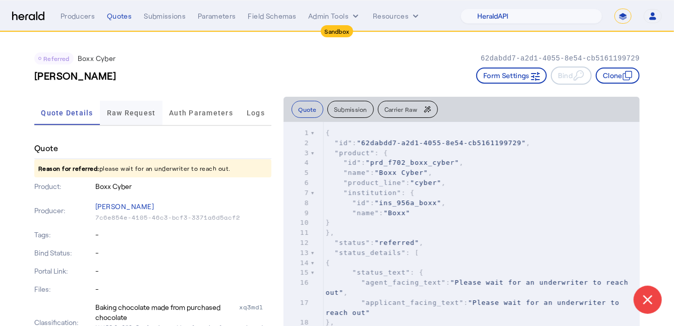
click at [111, 117] on span "Raw Request" at bounding box center [131, 113] width 49 height 24
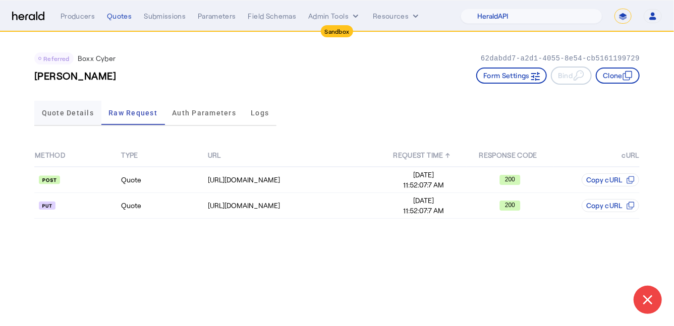
click at [61, 115] on span "Quote Details" at bounding box center [68, 112] width 52 height 7
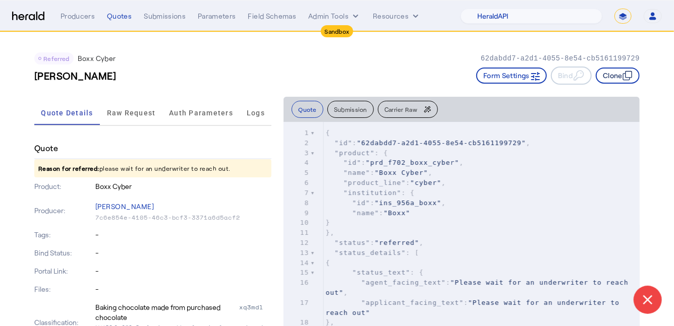
click at [620, 79] on button "Clone" at bounding box center [618, 76] width 44 height 16
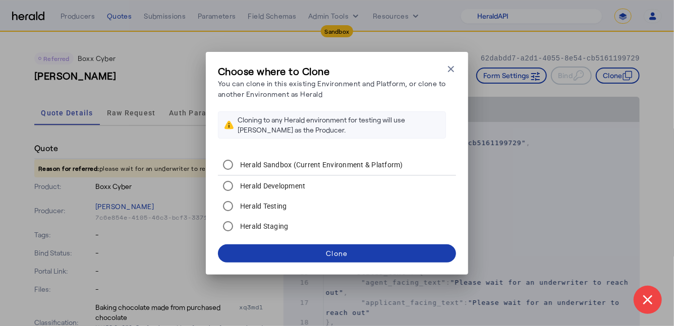
click at [315, 253] on span at bounding box center [337, 254] width 238 height 24
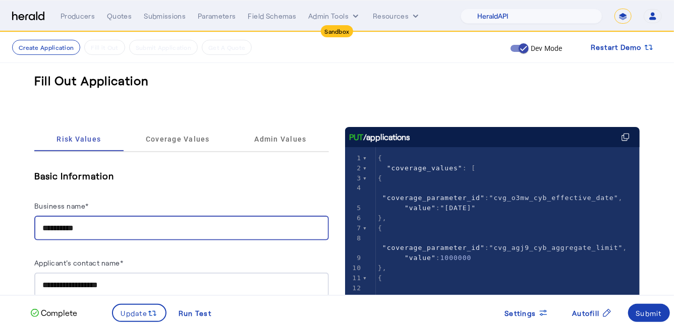
click at [135, 230] on input "**********" at bounding box center [181, 228] width 278 height 12
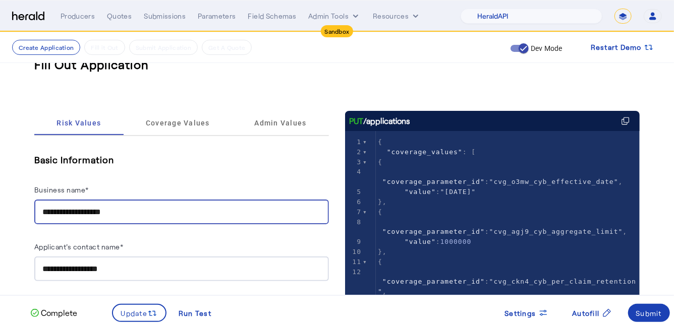
scroll to position [17, 0]
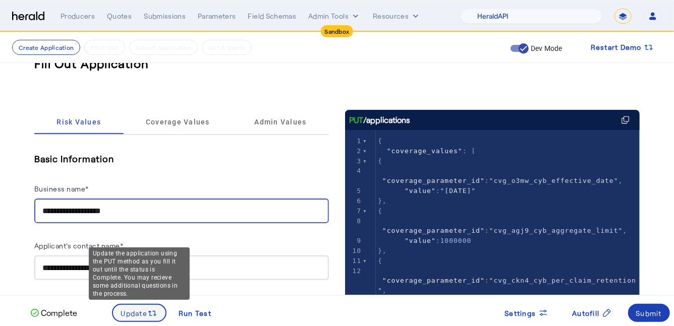
type input "**********"
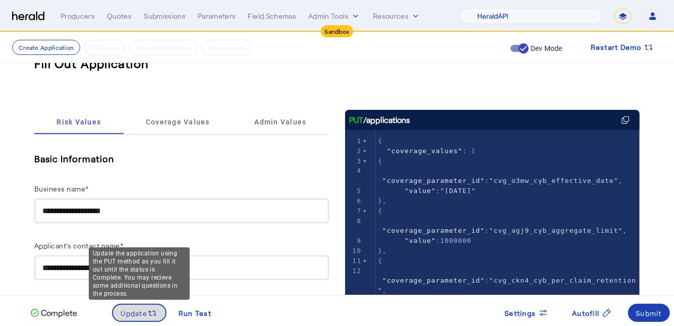
click at [146, 312] on span "Update" at bounding box center [134, 313] width 27 height 11
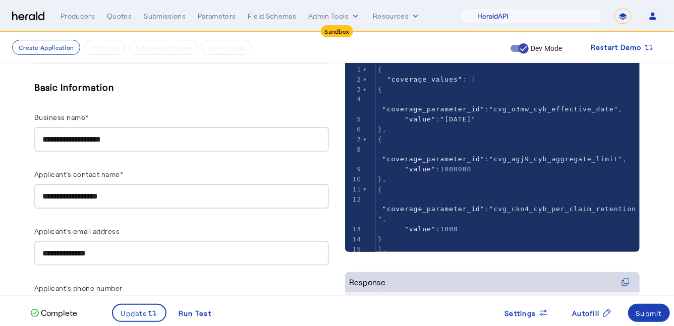
scroll to position [47, 0]
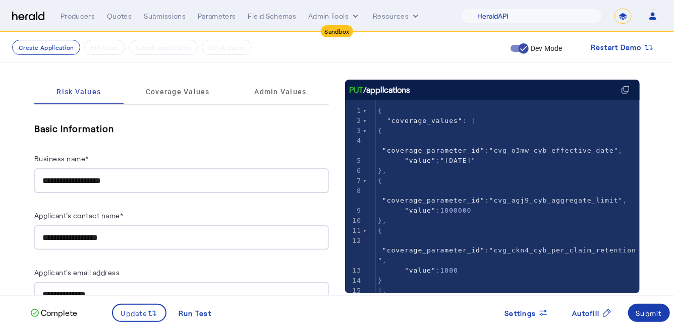
click at [655, 321] on span at bounding box center [649, 313] width 42 height 24
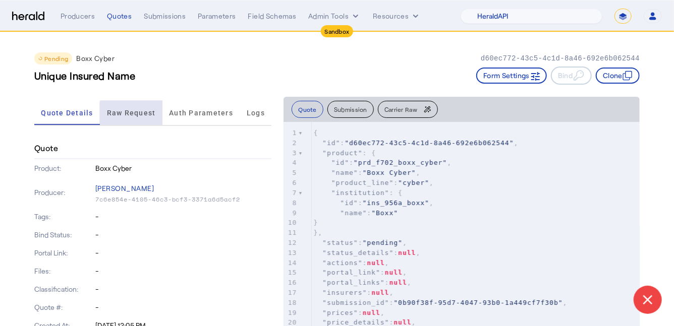
click at [131, 116] on span "Raw Request" at bounding box center [131, 112] width 49 height 7
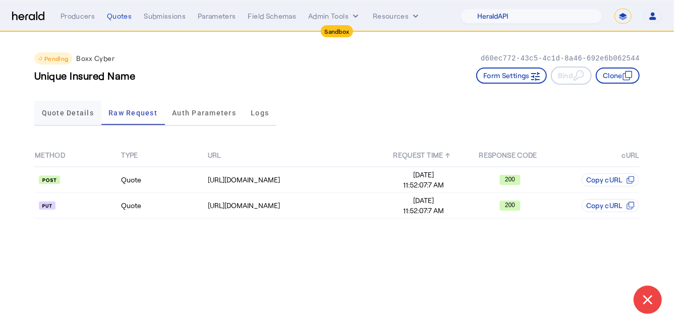
click at [76, 116] on span "Quote Details" at bounding box center [68, 112] width 52 height 7
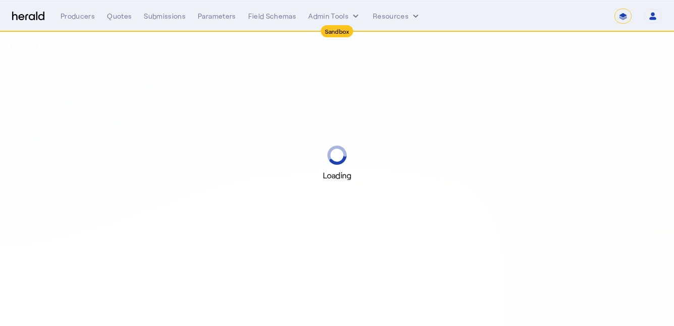
select select "*******"
select select "pfm_2v8p_herald_api"
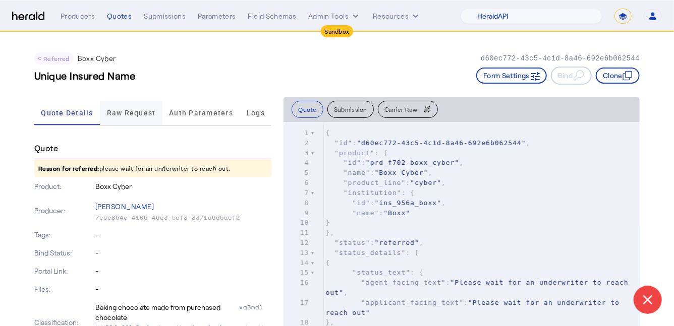
click at [133, 112] on span "Raw Request" at bounding box center [131, 112] width 49 height 7
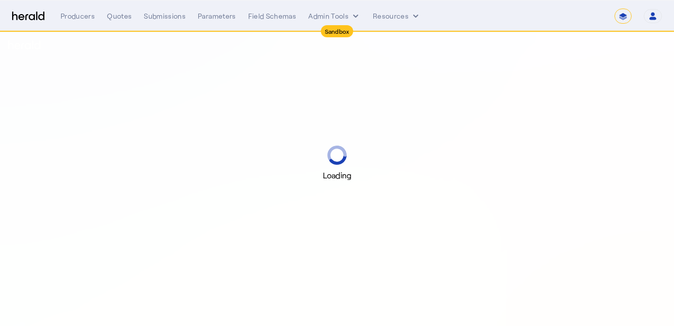
select select "*******"
select select "pfm_2v8p_herald_api"
select select "*******"
select select "pfm_2v8p_herald_api"
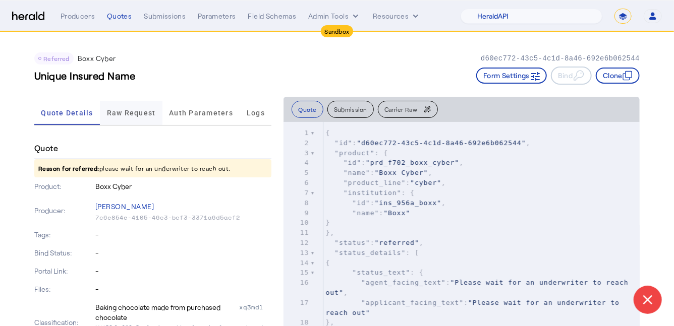
click at [130, 113] on span "Raw Request" at bounding box center [131, 112] width 49 height 7
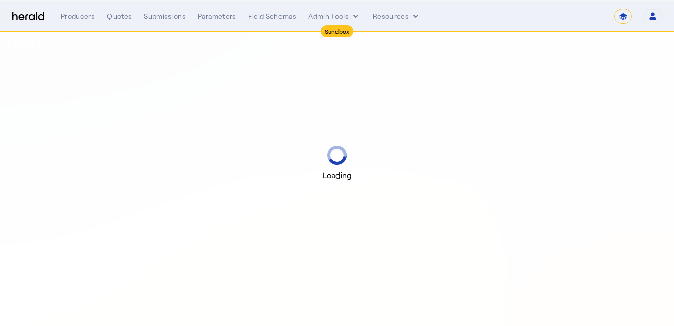
select select "*******"
select select "pfm_2v8p_herald_api"
select select "*******"
select select "pfm_2v8p_herald_api"
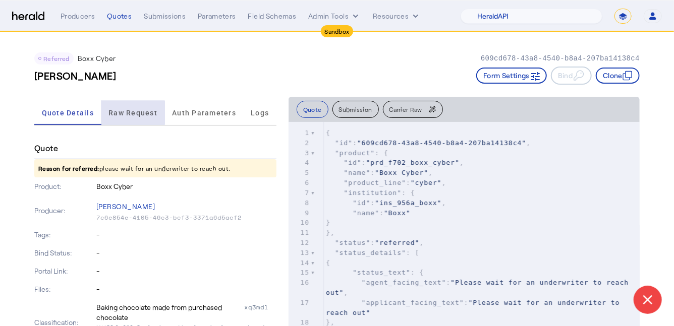
click at [132, 112] on span "Raw Request" at bounding box center [132, 112] width 49 height 7
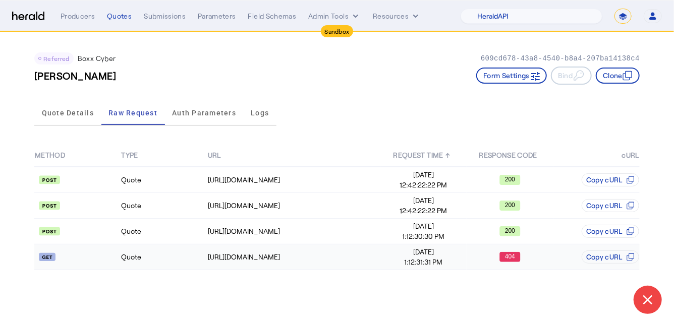
click at [180, 258] on td "Quote" at bounding box center [164, 258] width 86 height 26
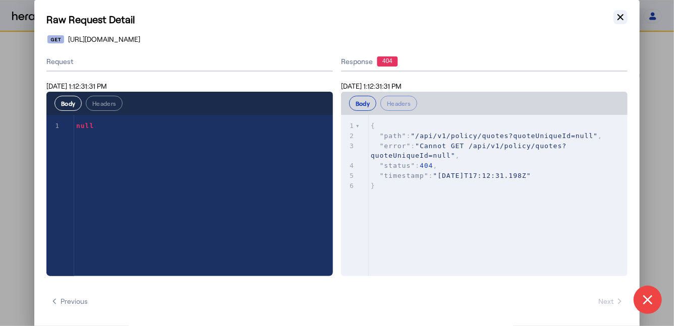
click at [623, 19] on icon "button" at bounding box center [620, 17] width 10 height 10
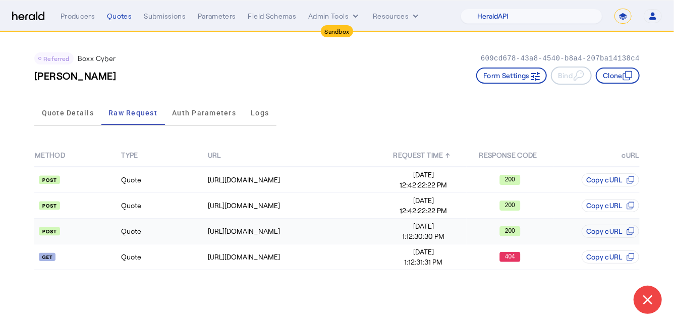
click at [167, 238] on td "Quote" at bounding box center [164, 232] width 86 height 26
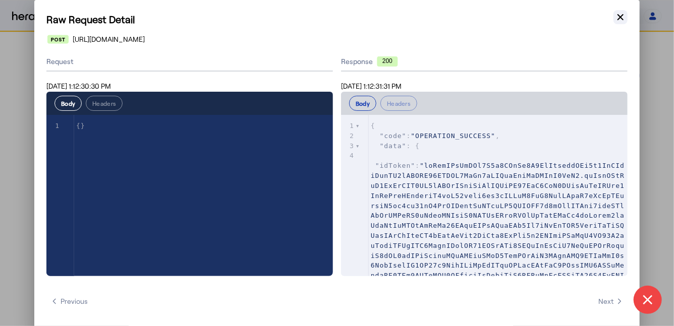
click at [618, 14] on icon "button" at bounding box center [620, 17] width 10 height 10
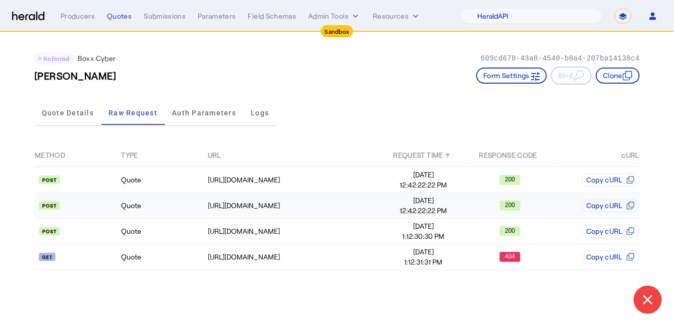
click at [172, 212] on td "Quote" at bounding box center [164, 206] width 86 height 26
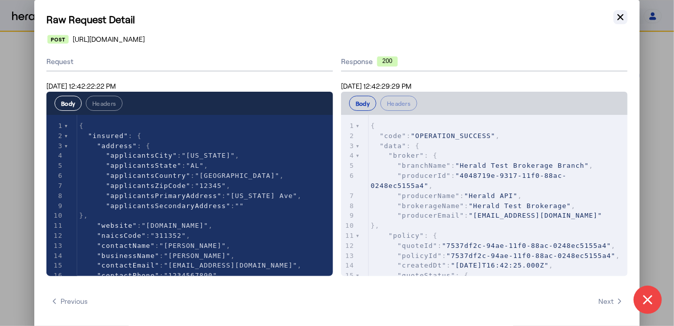
click at [624, 18] on icon "button" at bounding box center [620, 17] width 10 height 10
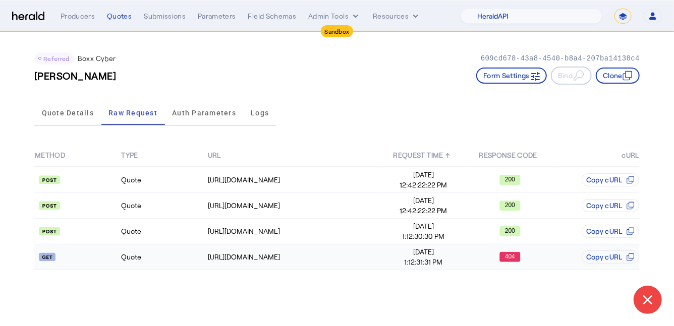
click at [167, 263] on td "Quote" at bounding box center [164, 258] width 86 height 26
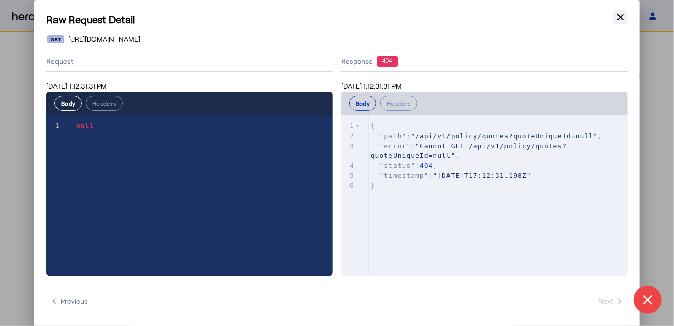
click at [622, 17] on icon "button" at bounding box center [620, 17] width 10 height 10
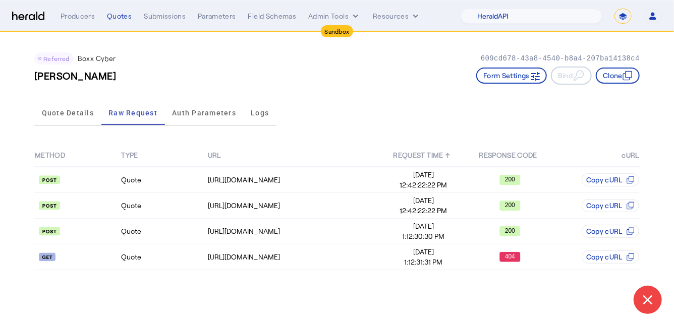
click at [625, 21] on select "**********" at bounding box center [622, 16] width 17 height 15
click at [614, 9] on select "**********" at bounding box center [622, 16] width 17 height 15
select select "*******"
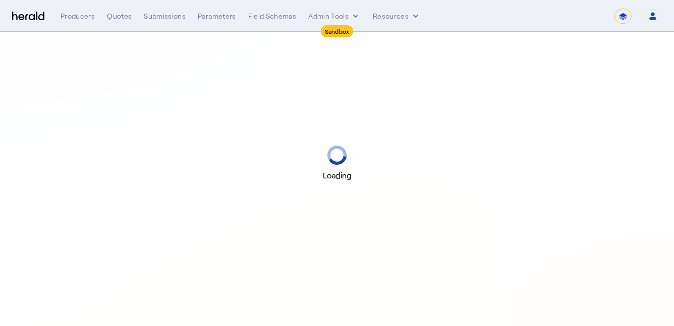
select select "*******"
select select "pfm_2v8p_herald_api"
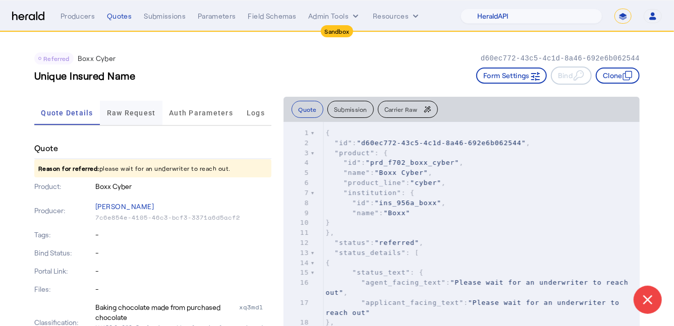
click at [138, 120] on span "Raw Request" at bounding box center [131, 113] width 49 height 24
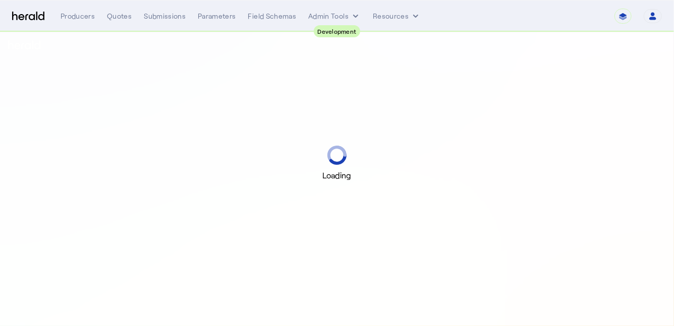
select select "pfm_2v8p_herald_api"
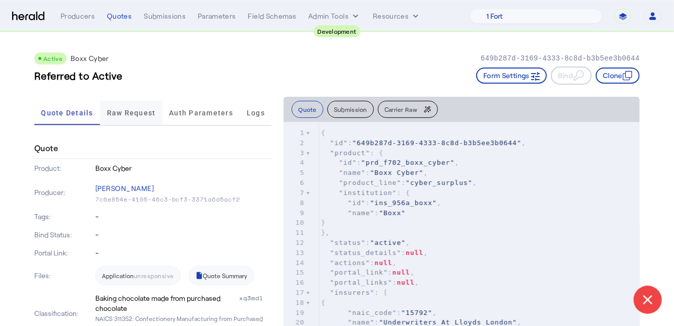
click at [137, 116] on span "Raw Request" at bounding box center [131, 113] width 49 height 24
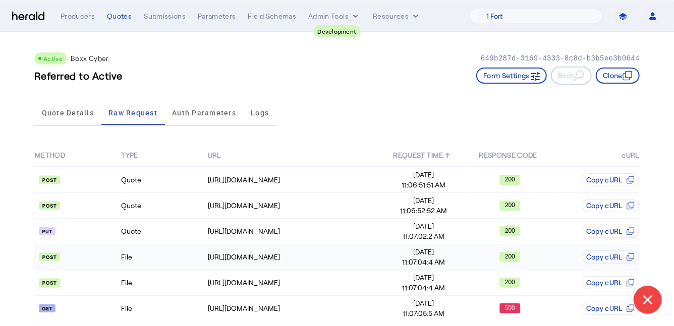
scroll to position [35, 0]
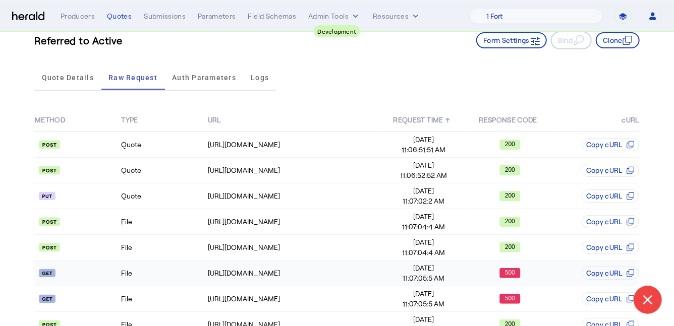
click at [157, 277] on td "File" at bounding box center [164, 274] width 86 height 26
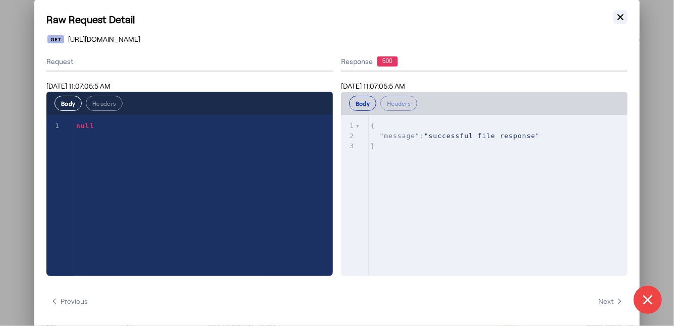
click at [617, 20] on icon "button" at bounding box center [620, 17] width 10 height 10
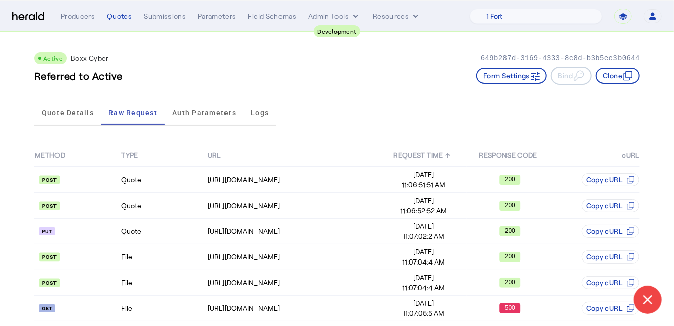
scroll to position [35, 0]
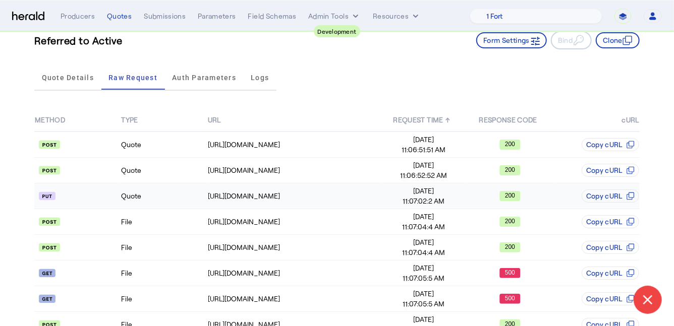
click at [166, 198] on td "Quote" at bounding box center [164, 197] width 86 height 26
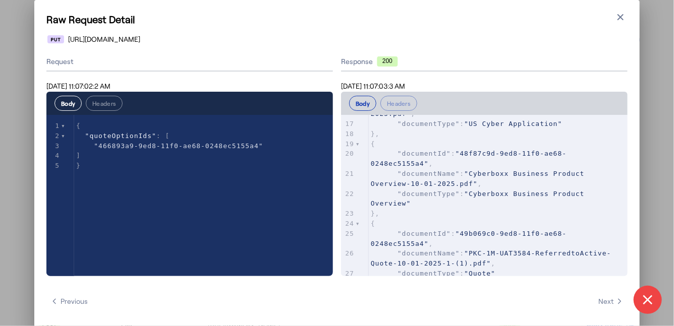
scroll to position [0, 0]
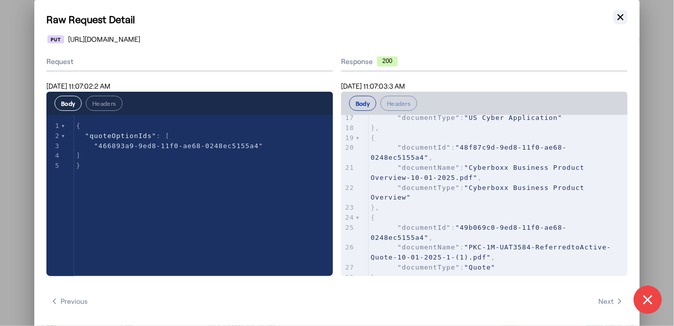
click at [618, 17] on icon "button" at bounding box center [620, 17] width 10 height 10
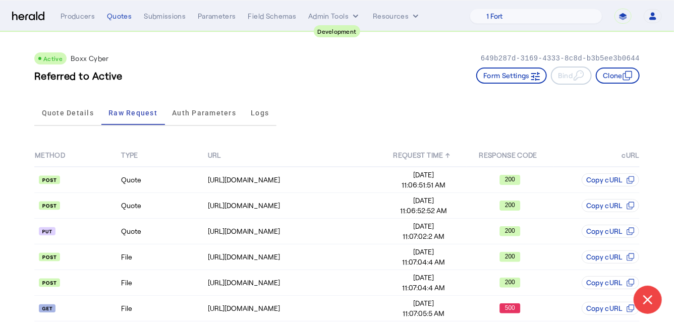
scroll to position [35, 0]
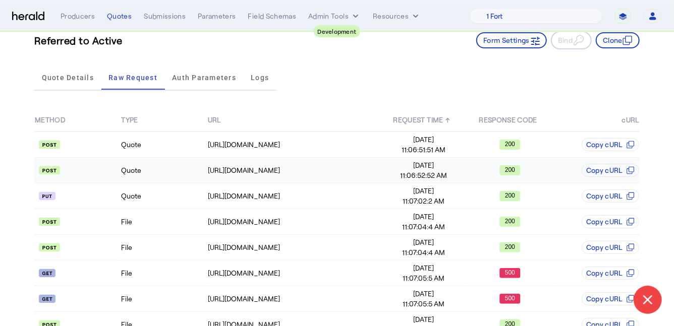
click at [159, 172] on td "Quote" at bounding box center [164, 171] width 86 height 26
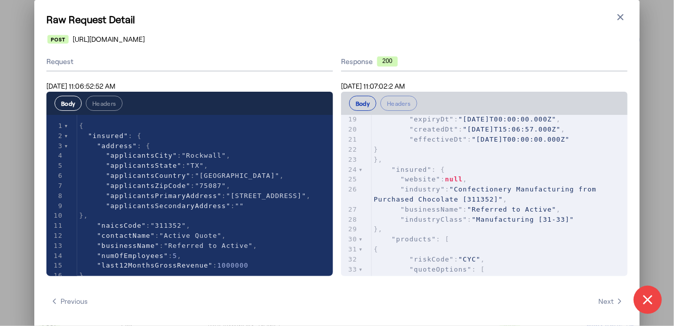
scroll to position [280, 0]
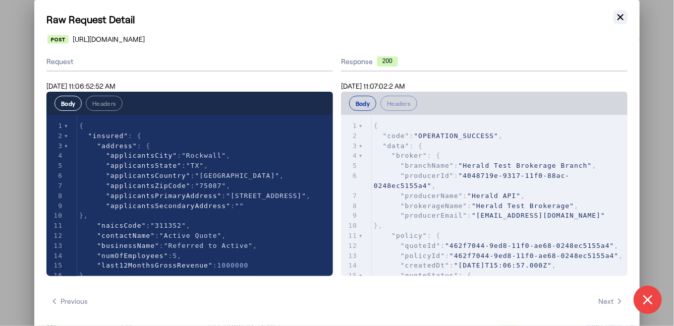
click at [615, 16] on icon "button" at bounding box center [620, 17] width 10 height 10
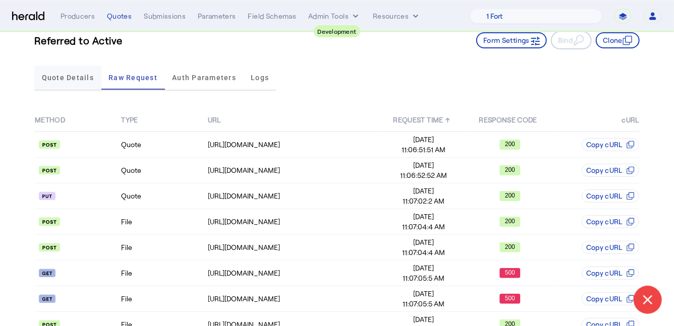
click at [77, 76] on span "Quote Details" at bounding box center [68, 77] width 52 height 7
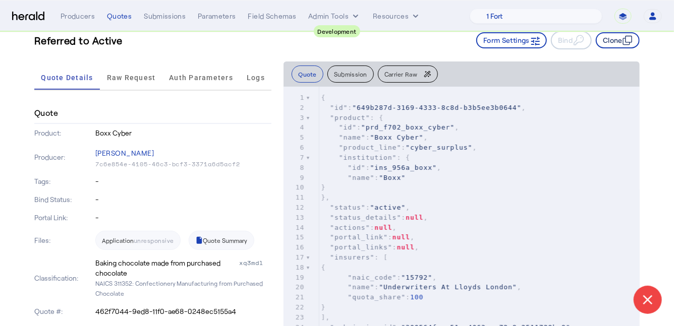
click at [624, 45] on button "Clone" at bounding box center [618, 40] width 44 height 16
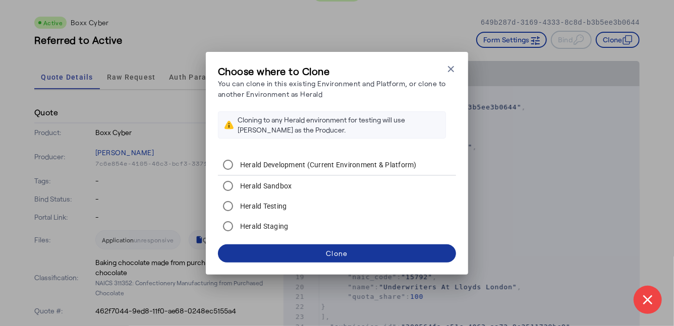
click at [340, 260] on span at bounding box center [337, 254] width 238 height 24
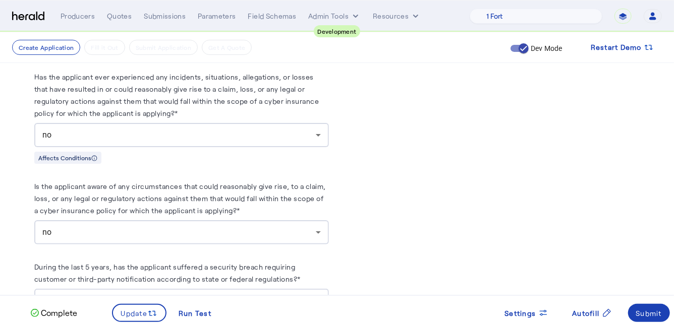
click at [142, 226] on div "no" at bounding box center [178, 232] width 273 height 12
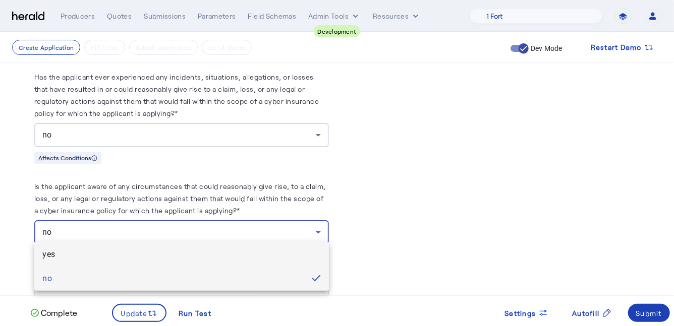
click at [127, 255] on span "yes" at bounding box center [181, 255] width 278 height 12
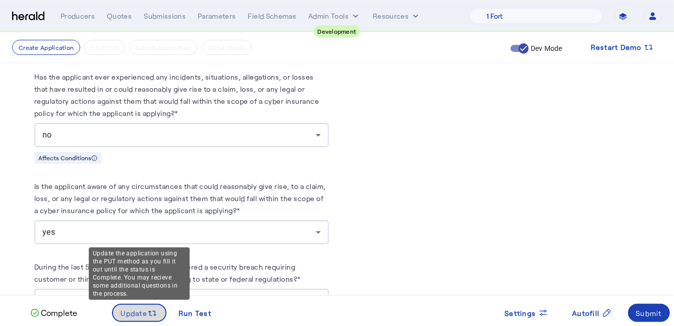
click at [143, 313] on span "Update" at bounding box center [134, 313] width 27 height 11
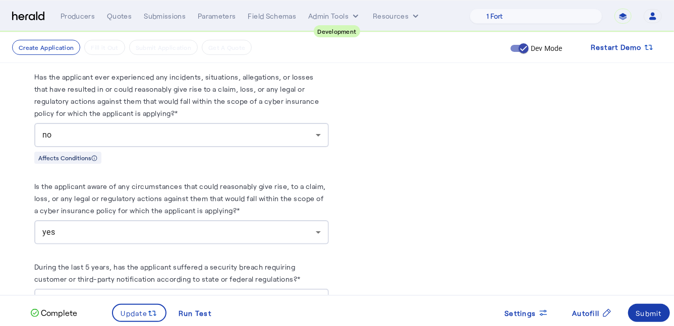
click at [651, 317] on div "Submit" at bounding box center [649, 313] width 26 height 11
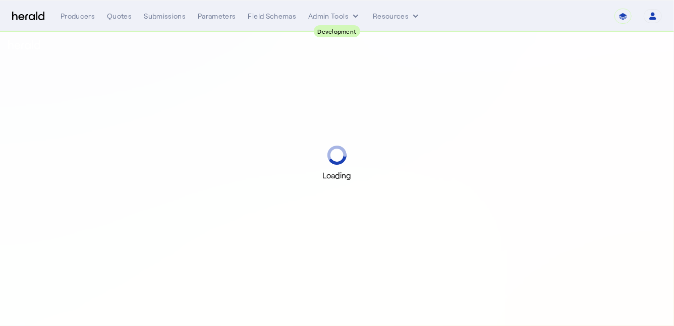
select select "pfm_2v8p_herald_api"
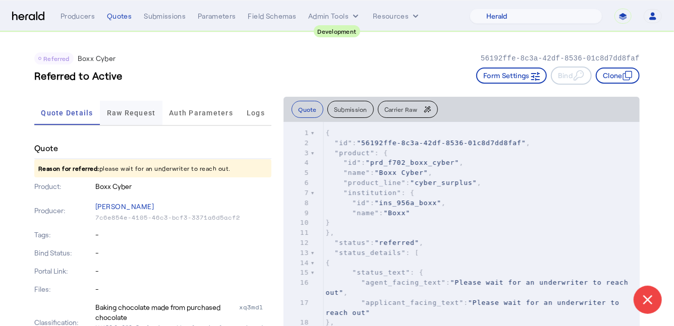
click at [136, 111] on span "Raw Request" at bounding box center [131, 112] width 49 height 7
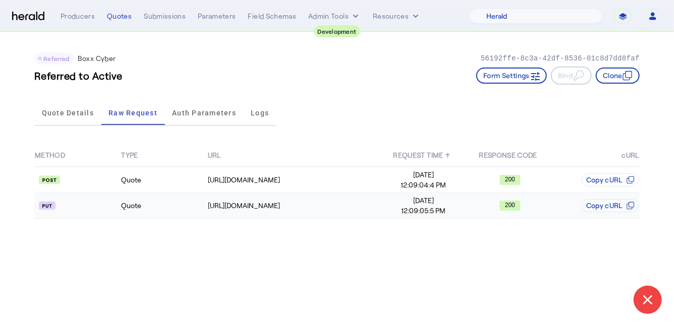
click at [159, 214] on td "Quote" at bounding box center [164, 206] width 86 height 26
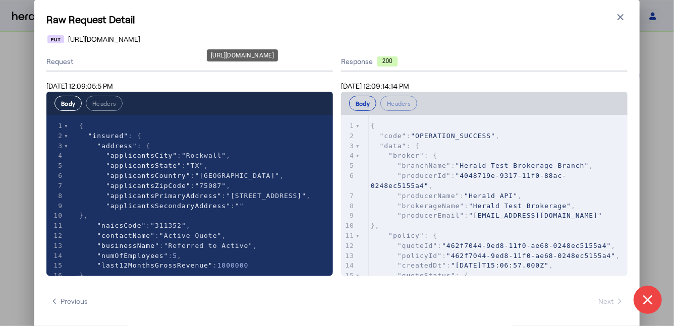
drag, startPoint x: 458, startPoint y: 39, endPoint x: 310, endPoint y: 41, distance: 148.3
click at [310, 41] on div "[URL][DOMAIN_NAME]" at bounding box center [337, 39] width 580 height 10
copy span "462f7044-9ed8-11f0-ae68-0248ec5155a4"
type textarea "**********"
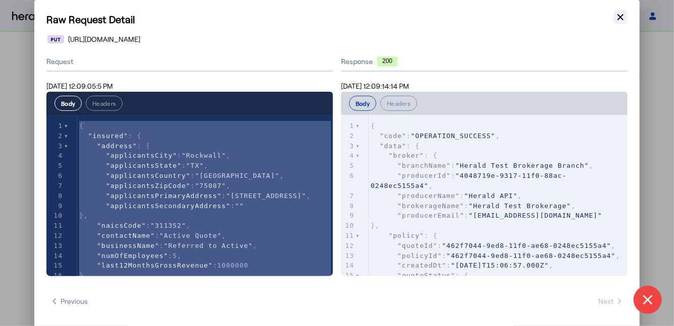
click at [621, 21] on icon "button" at bounding box center [620, 17] width 10 height 10
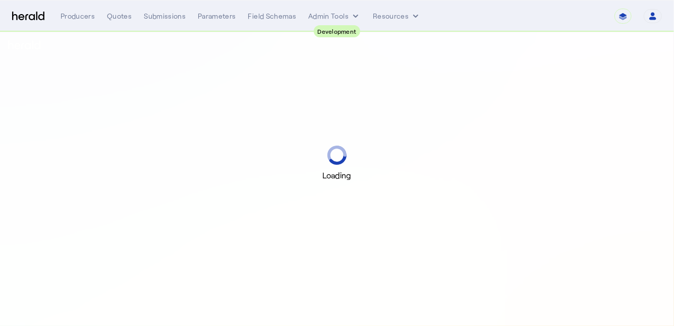
select select "pfm_2v8p_herald_api"
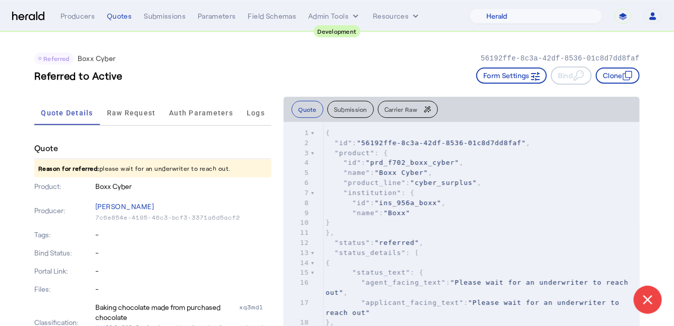
click at [175, 74] on div "Referred to Active Form Settings Bind Clone" at bounding box center [336, 76] width 605 height 18
click at [139, 109] on span "Raw Request" at bounding box center [131, 112] width 49 height 7
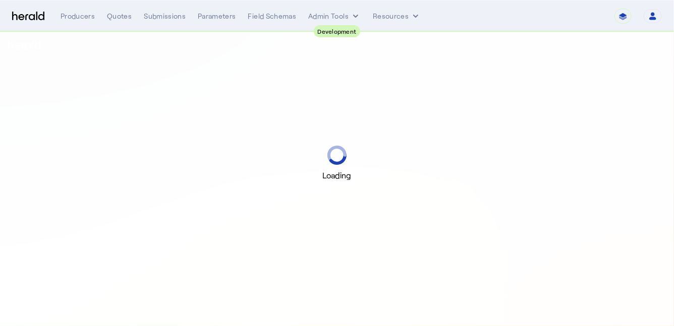
select select "pfm_2v8p_herald_api"
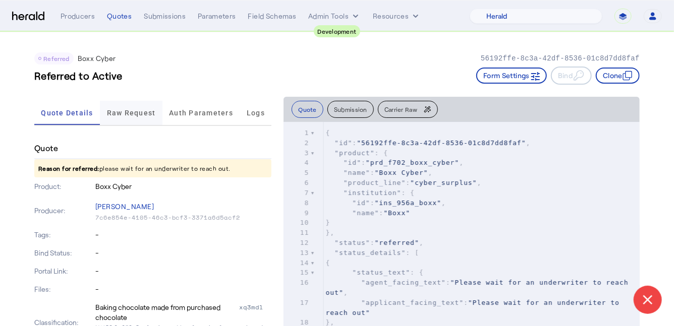
click at [116, 115] on span "Raw Request" at bounding box center [131, 112] width 49 height 7
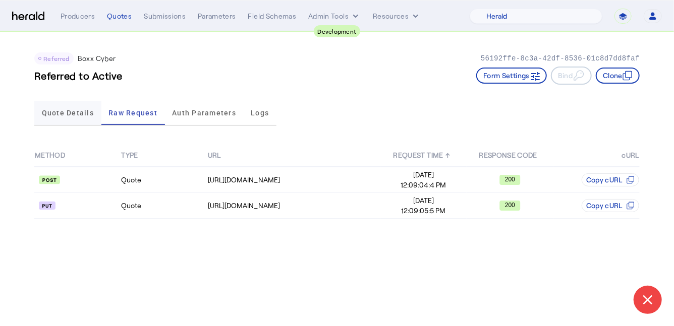
click at [80, 118] on span "Quote Details" at bounding box center [68, 113] width 52 height 24
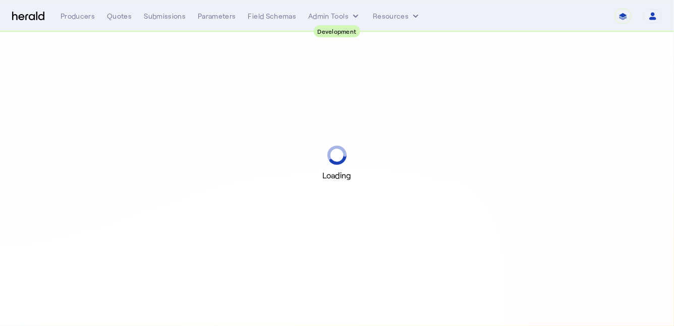
select select "pfm_2v8p_herald_api"
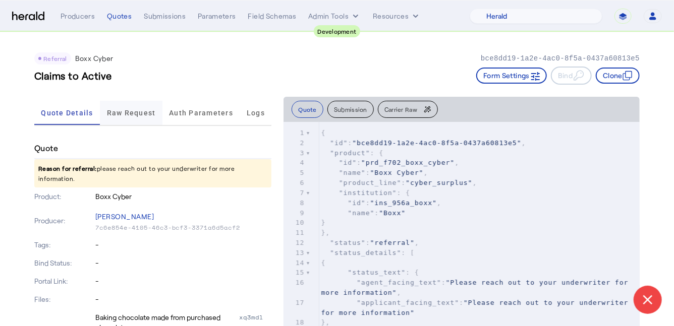
click at [123, 112] on span "Raw Request" at bounding box center [131, 112] width 49 height 7
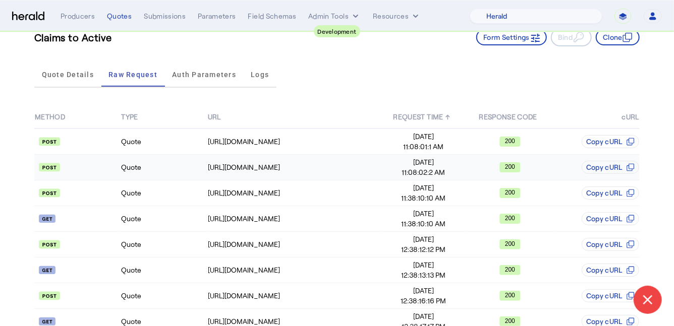
scroll to position [38, 0]
click at [164, 195] on td "Quote" at bounding box center [164, 194] width 86 height 26
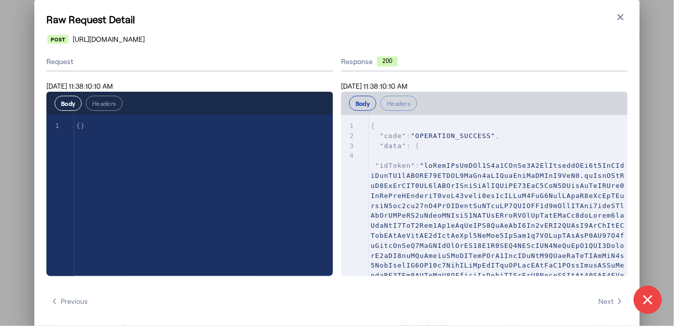
scroll to position [0, 0]
click at [619, 18] on icon "button" at bounding box center [620, 17] width 6 height 6
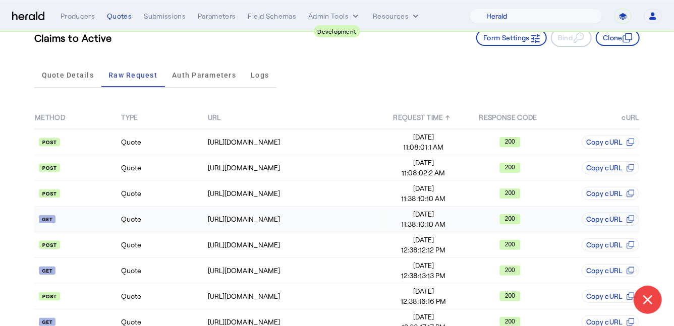
click at [167, 221] on td "Quote" at bounding box center [164, 220] width 86 height 26
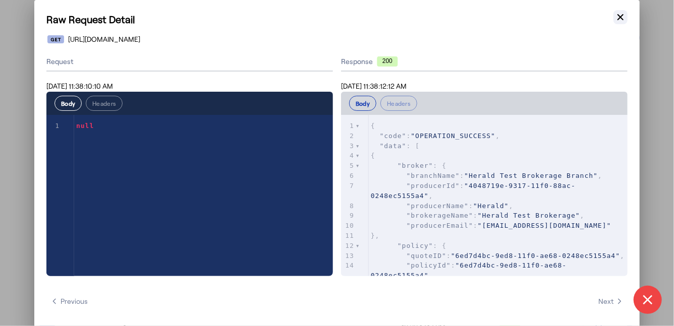
click at [622, 16] on icon "button" at bounding box center [620, 17] width 10 height 10
